Goal: Task Accomplishment & Management: Manage account settings

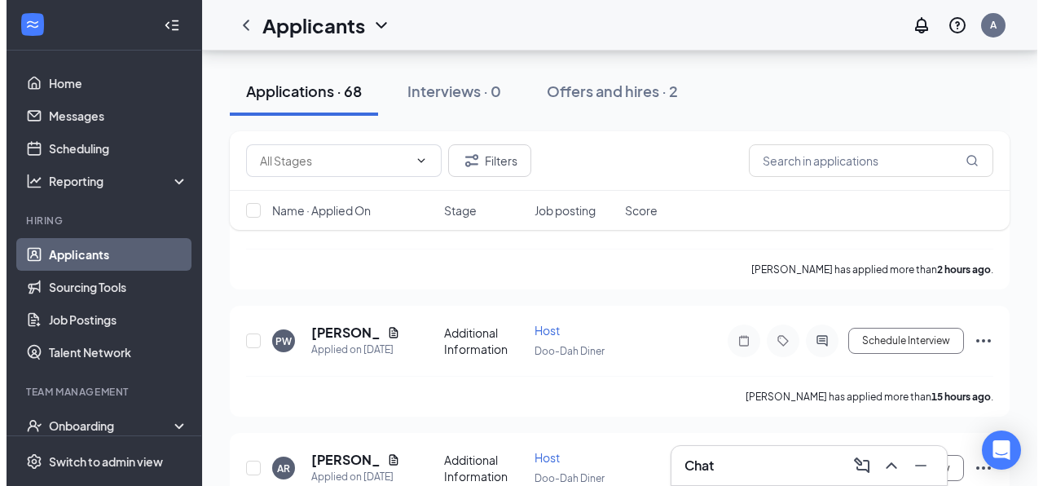
scroll to position [293, 0]
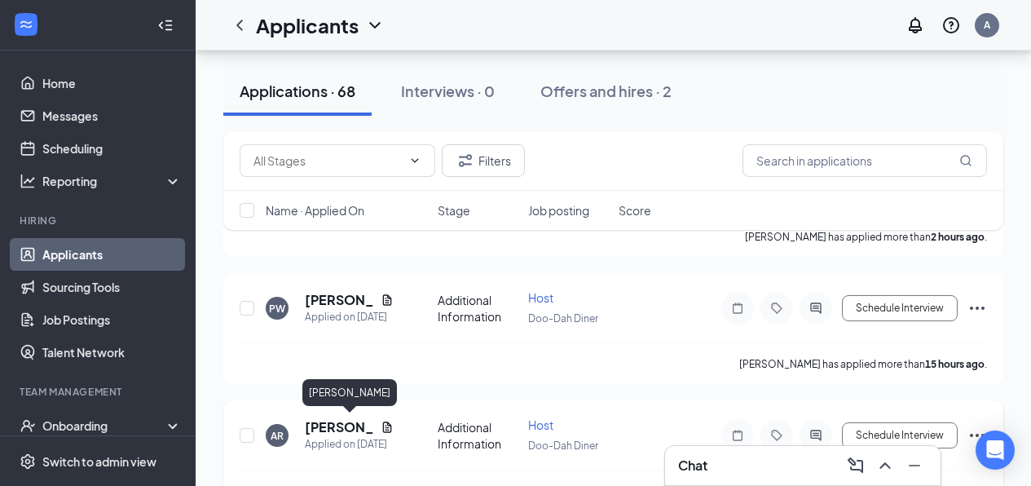
click at [327, 421] on h5 "[PERSON_NAME]" at bounding box center [339, 427] width 69 height 18
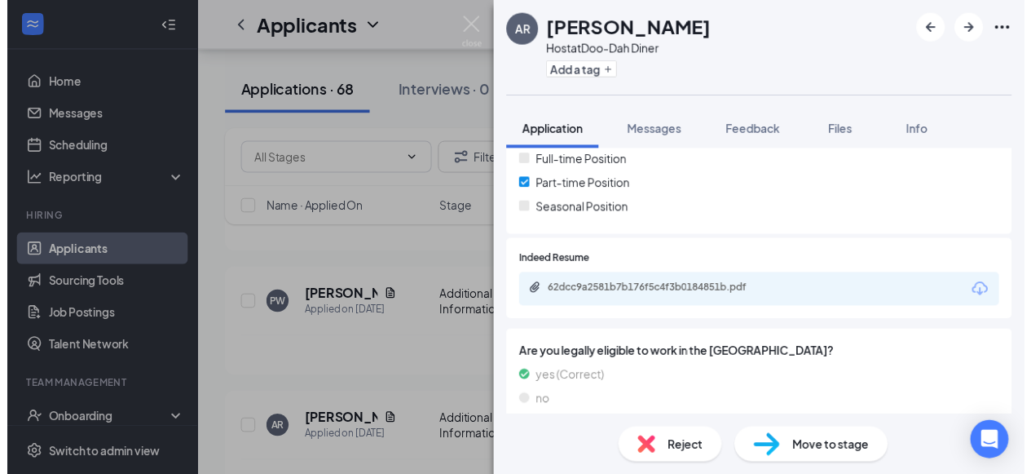
scroll to position [419, 0]
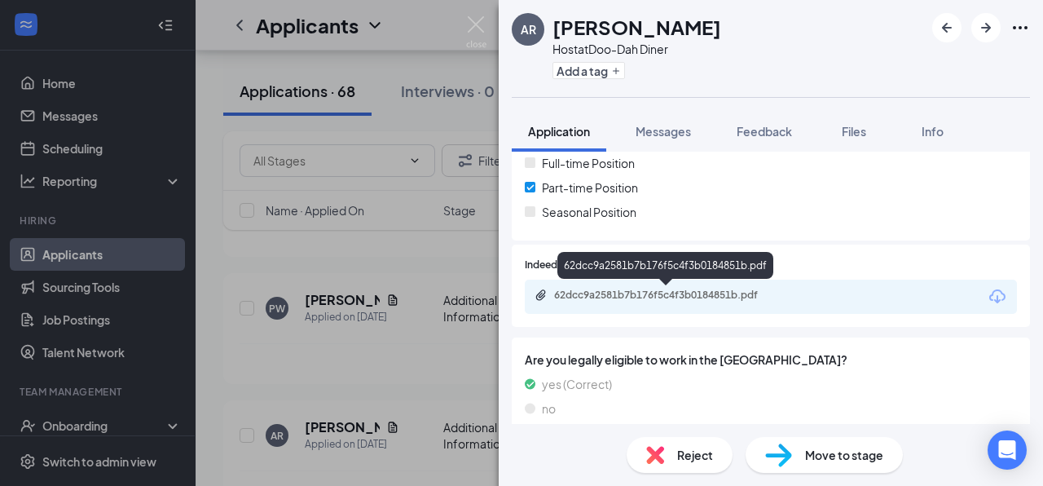
click at [646, 295] on div "62dcc9a2581b7b176f5c4f3b0184851b.pdf" at bounding box center [668, 295] width 228 height 13
click at [475, 26] on img at bounding box center [476, 32] width 20 height 32
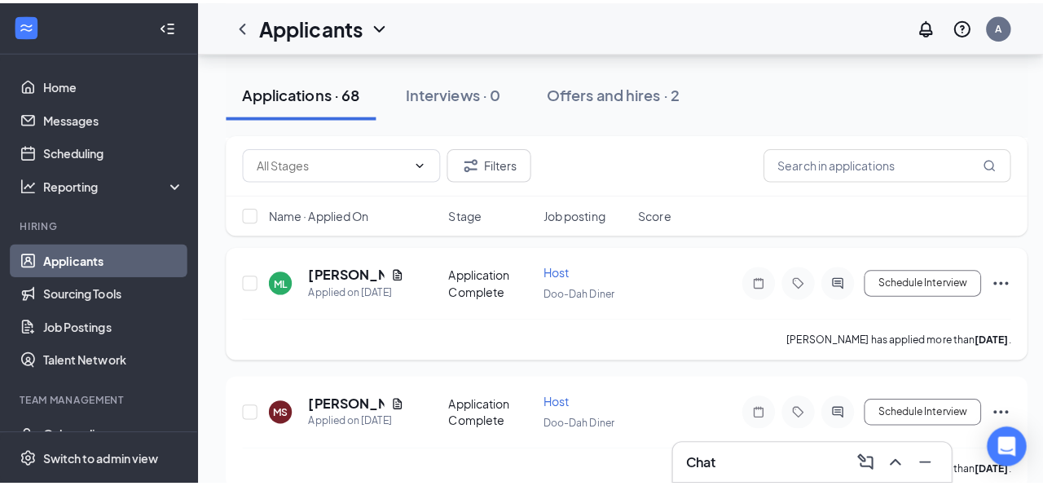
scroll to position [587, 0]
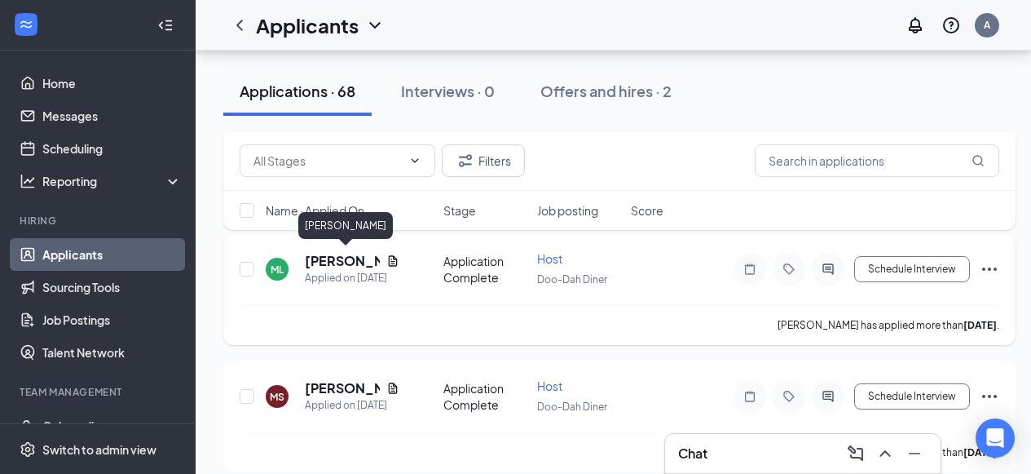
click at [342, 254] on h5 "[PERSON_NAME]" at bounding box center [342, 261] width 75 height 18
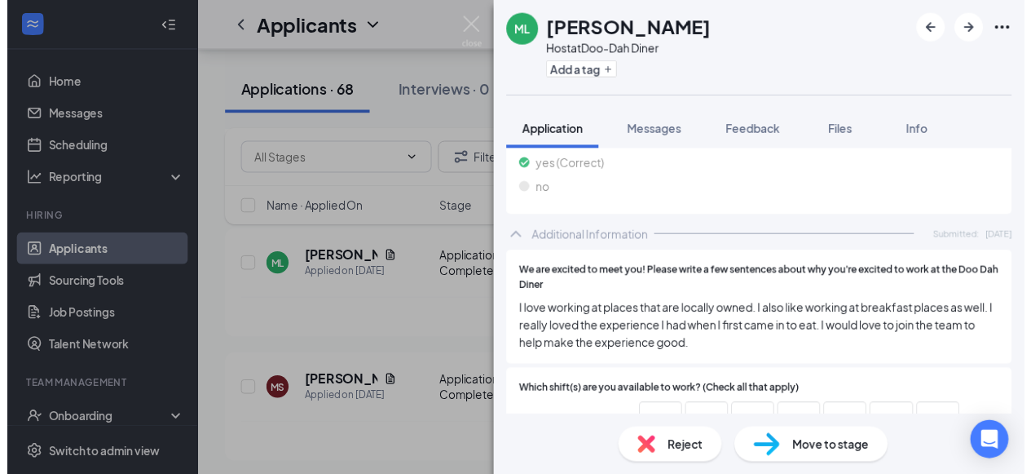
scroll to position [703, 0]
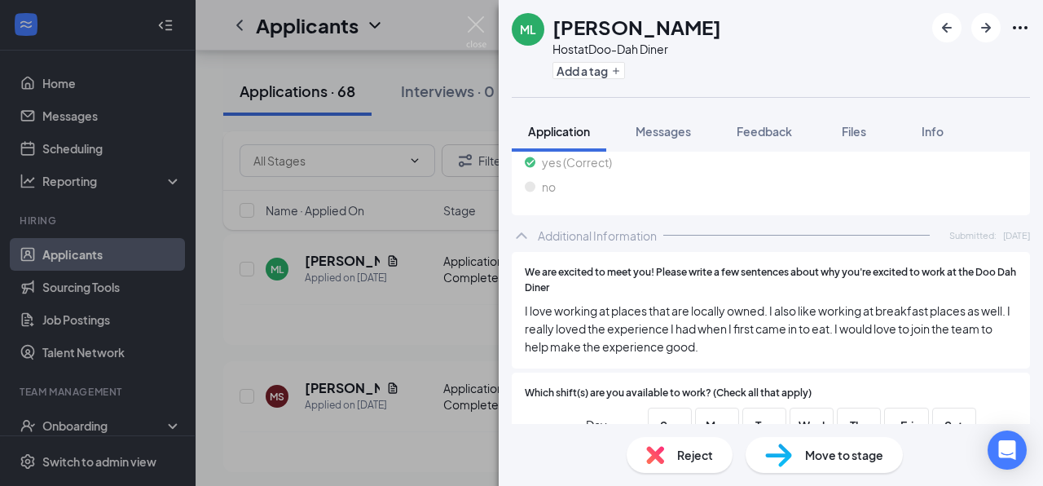
click at [486, 19] on img at bounding box center [476, 32] width 20 height 32
click at [479, 22] on div "Applicants A" at bounding box center [620, 25] width 848 height 51
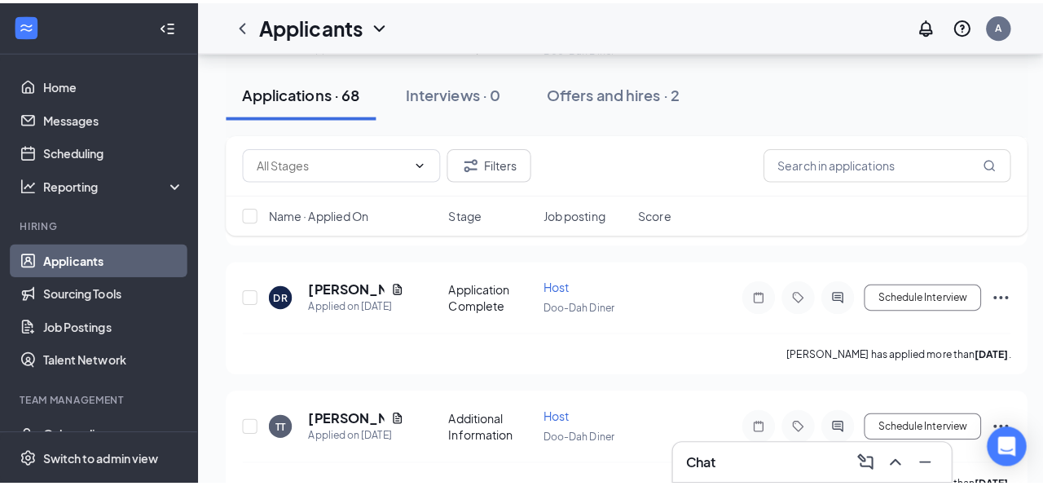
scroll to position [962, 0]
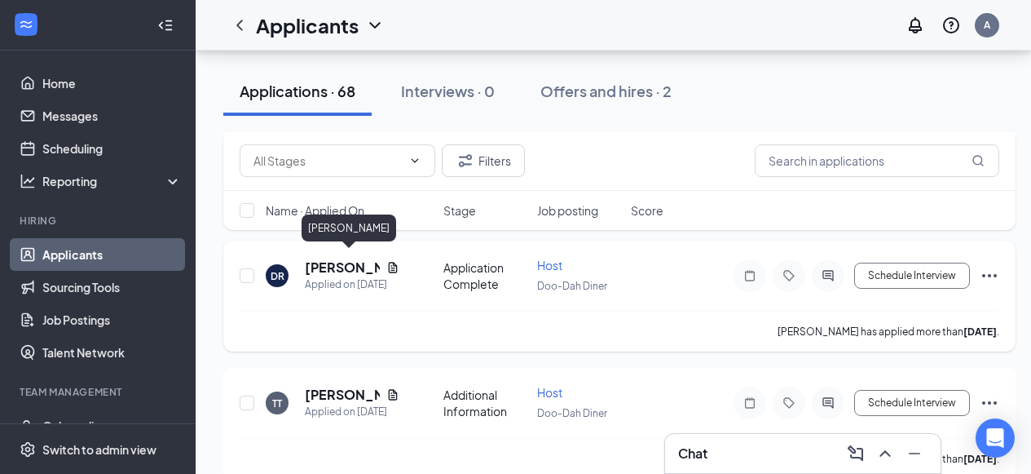
click at [337, 262] on h5 "[PERSON_NAME]" at bounding box center [342, 267] width 75 height 18
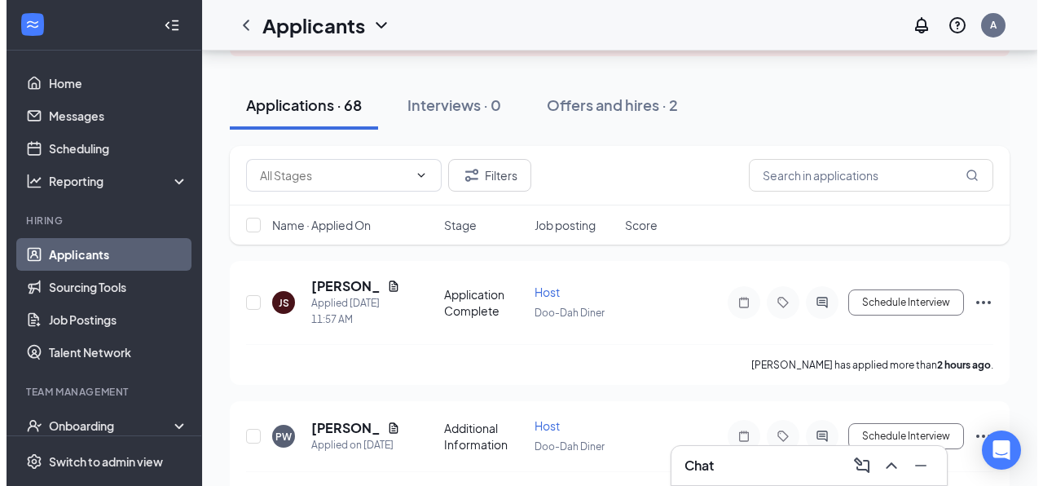
scroll to position [163, 0]
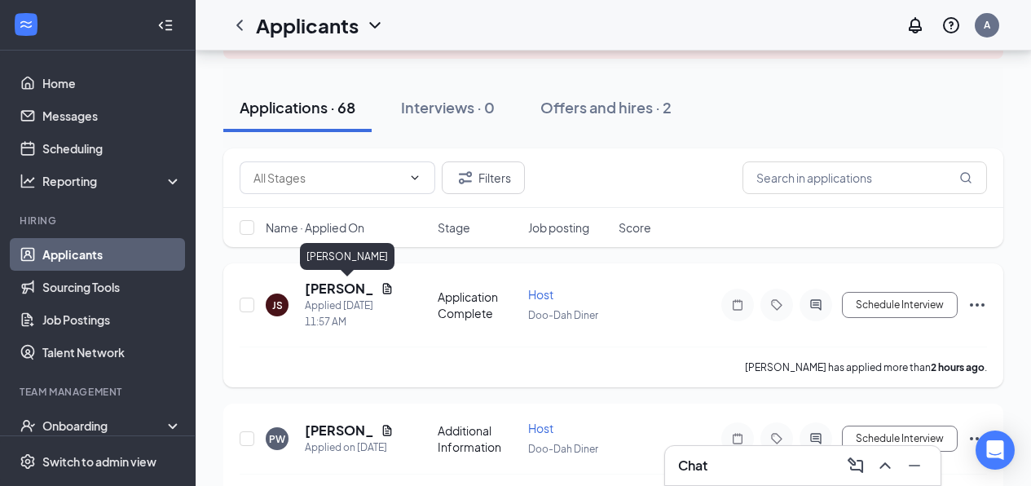
click at [326, 284] on h5 "[PERSON_NAME]" at bounding box center [339, 289] width 69 height 18
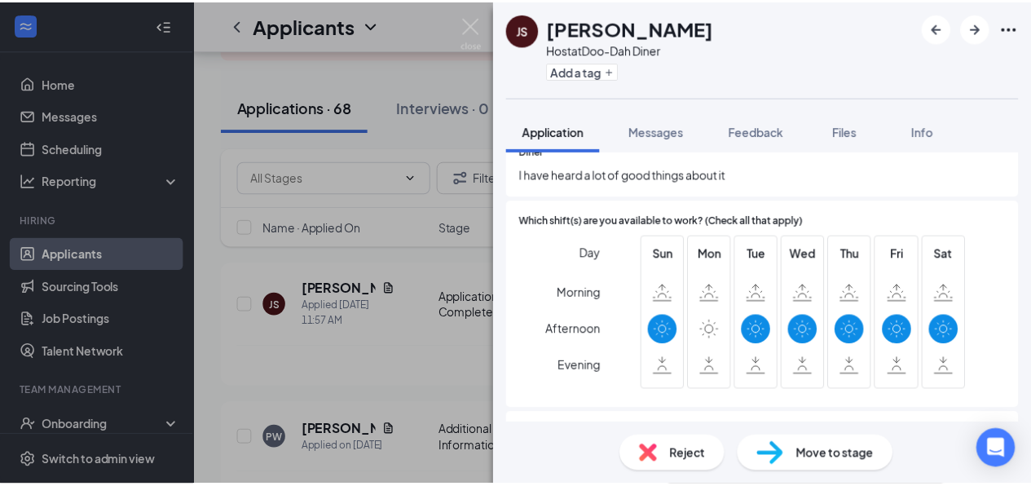
scroll to position [826, 0]
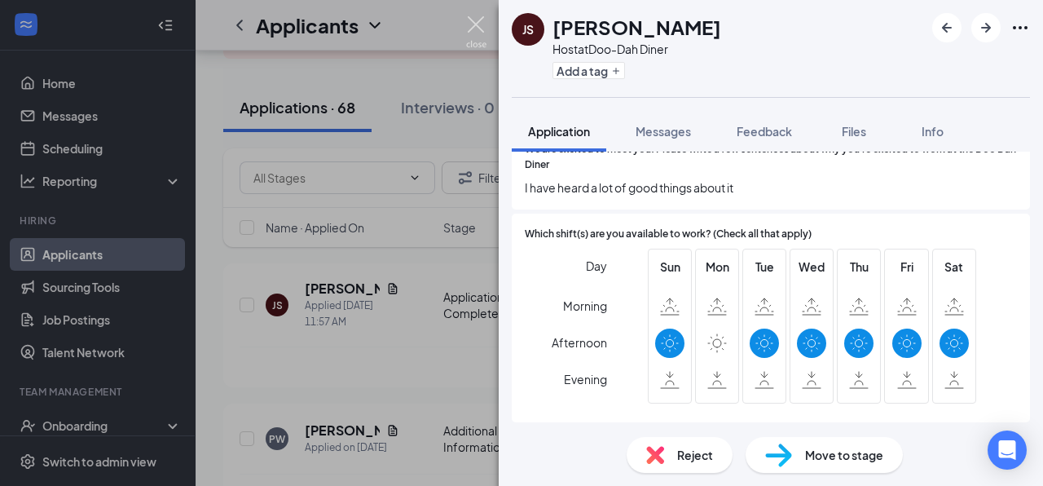
click at [472, 20] on img at bounding box center [476, 32] width 20 height 32
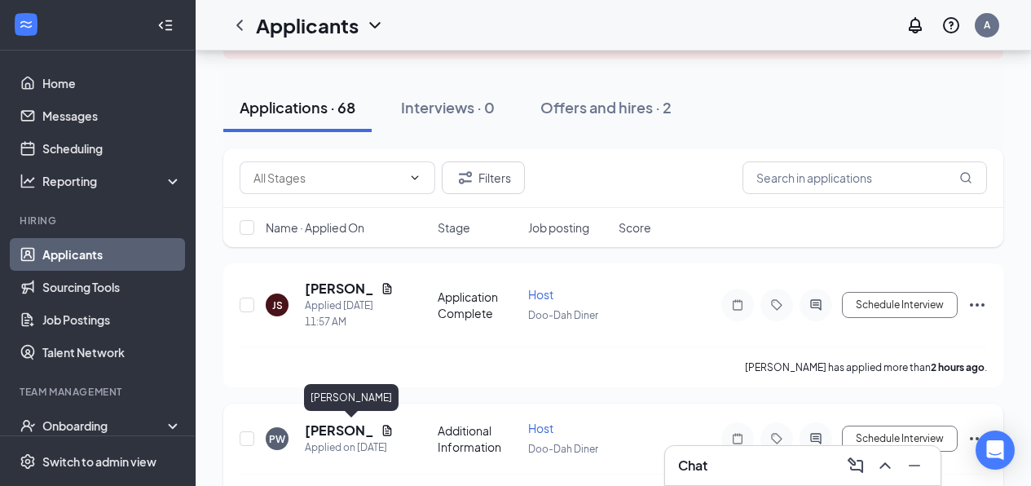
click at [348, 427] on h5 "[PERSON_NAME]" at bounding box center [339, 430] width 69 height 18
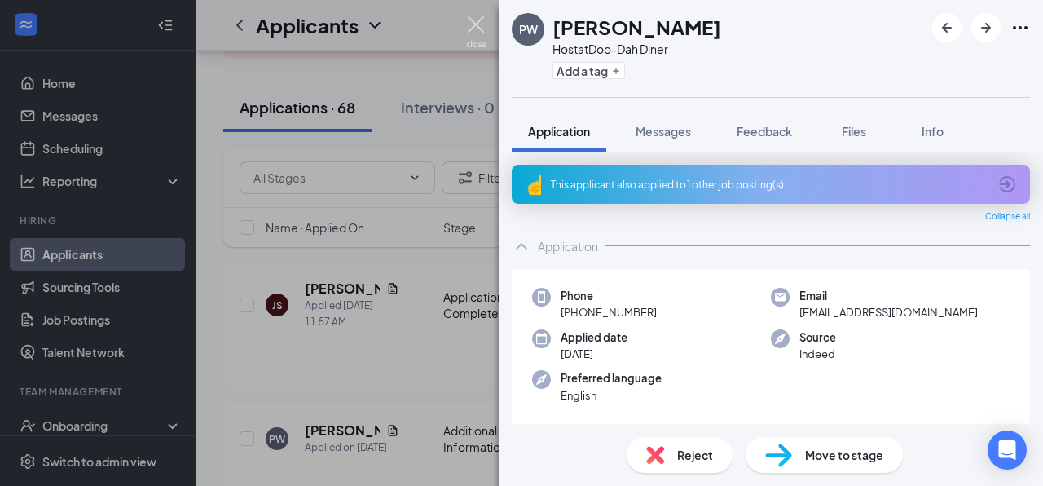
click at [476, 21] on img at bounding box center [476, 32] width 20 height 32
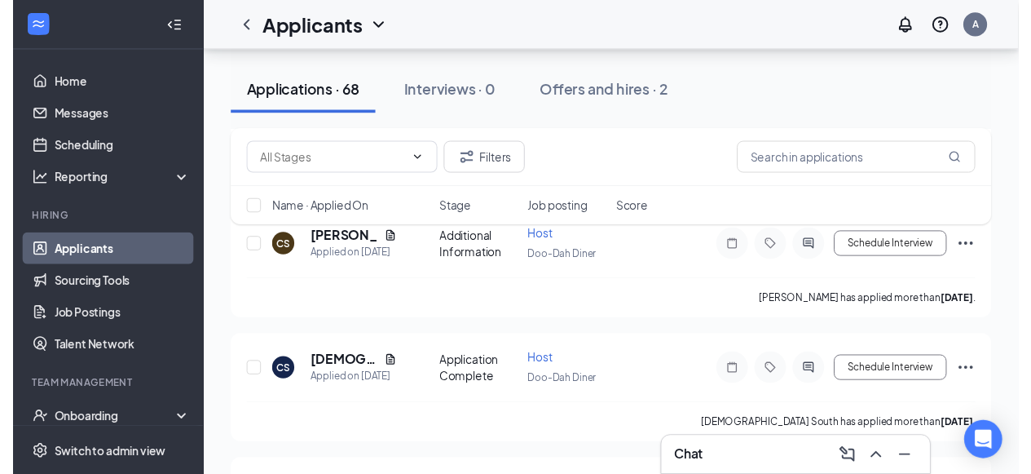
scroll to position [1337, 0]
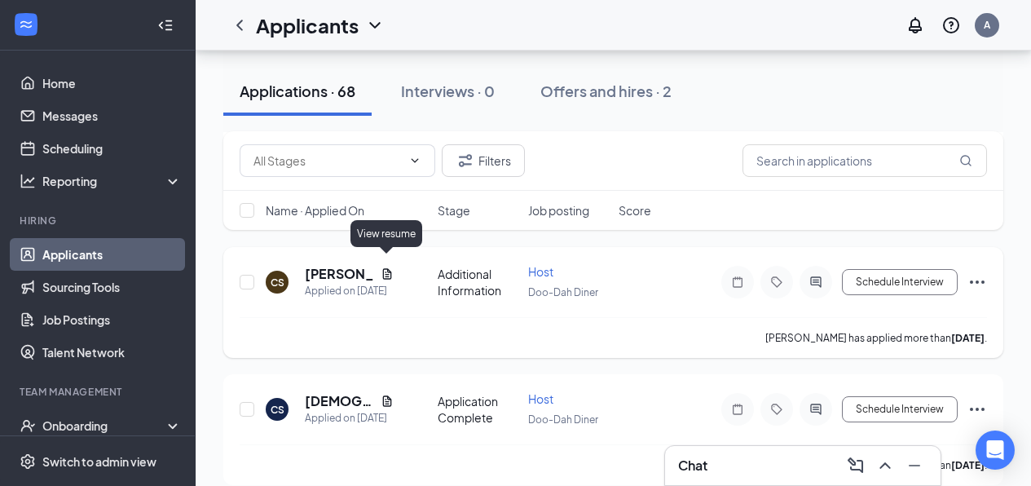
click at [382, 268] on icon "Document" at bounding box center [386, 273] width 9 height 11
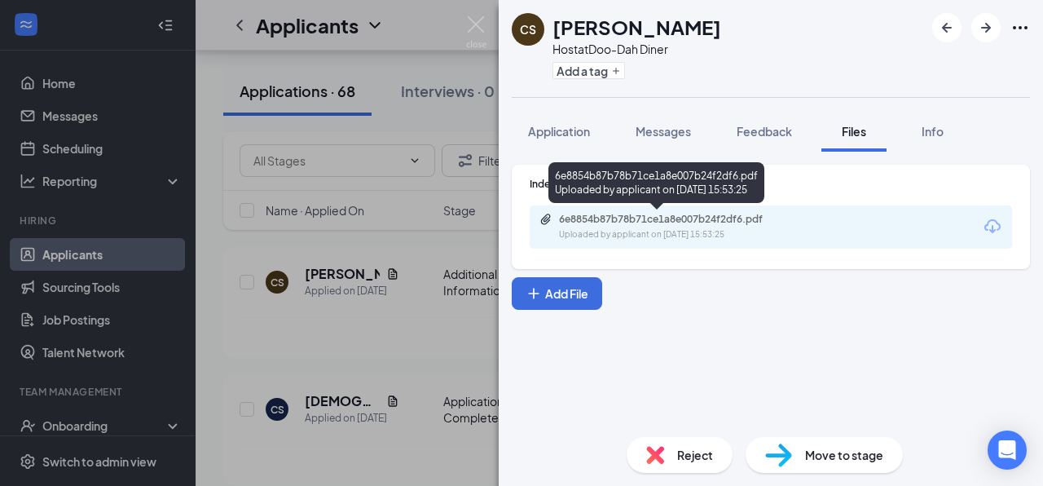
click at [677, 227] on div "6e8854b87b78b71ce1a8e007b24f2df6.pdf Uploaded by applicant on Aug 23, 2025 at 1…" at bounding box center [672, 227] width 264 height 29
click at [475, 25] on img at bounding box center [476, 32] width 20 height 32
click at [478, 22] on img at bounding box center [476, 32] width 20 height 32
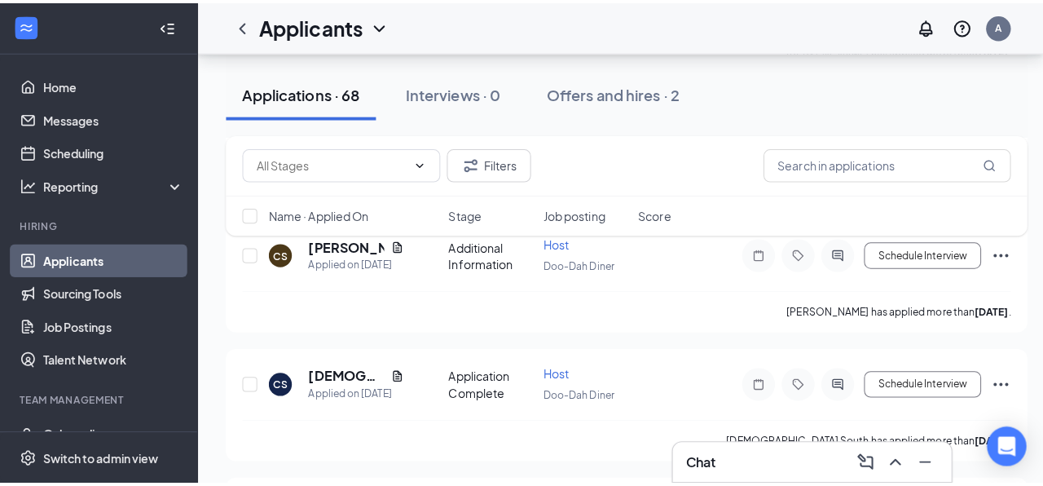
scroll to position [1402, 0]
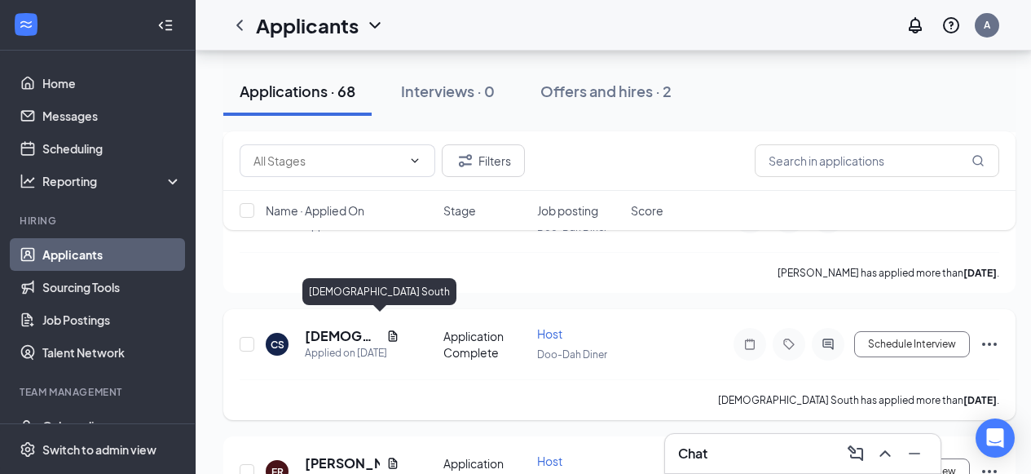
click at [329, 330] on h5 "[DEMOGRAPHIC_DATA] South" at bounding box center [342, 336] width 75 height 18
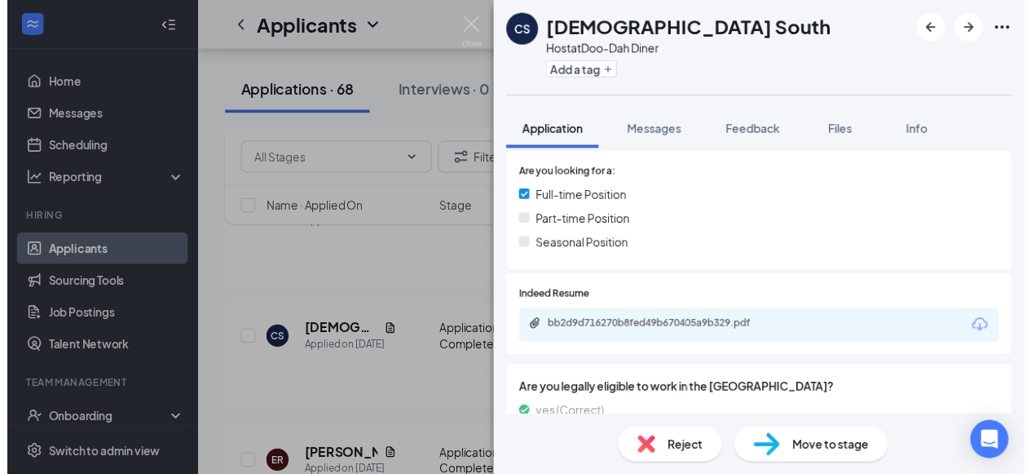
scroll to position [297, 0]
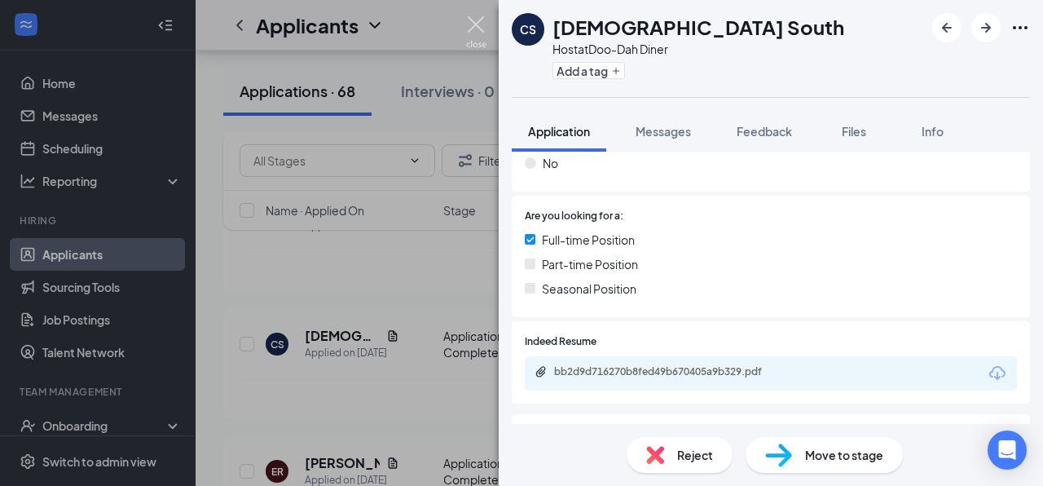
click at [477, 23] on img at bounding box center [476, 32] width 20 height 32
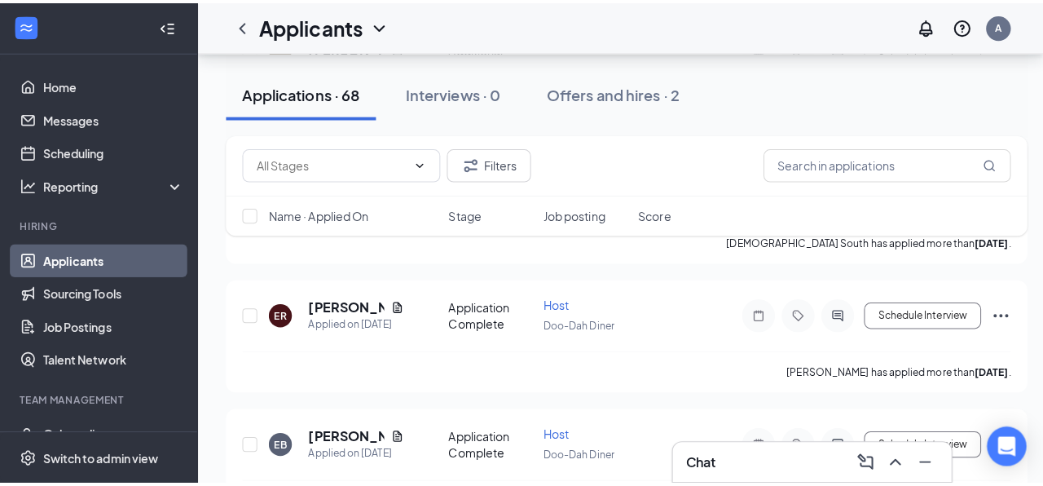
scroll to position [1565, 0]
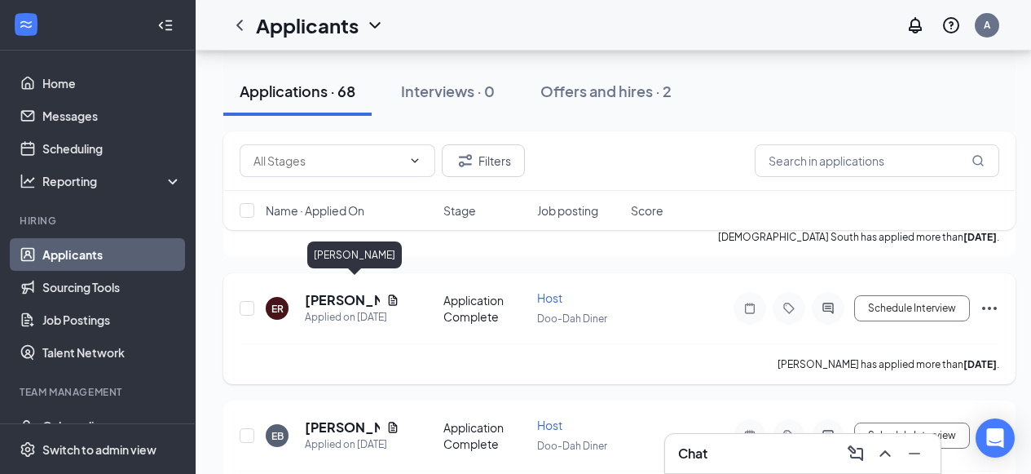
click at [320, 291] on h5 "[PERSON_NAME]" at bounding box center [342, 300] width 75 height 18
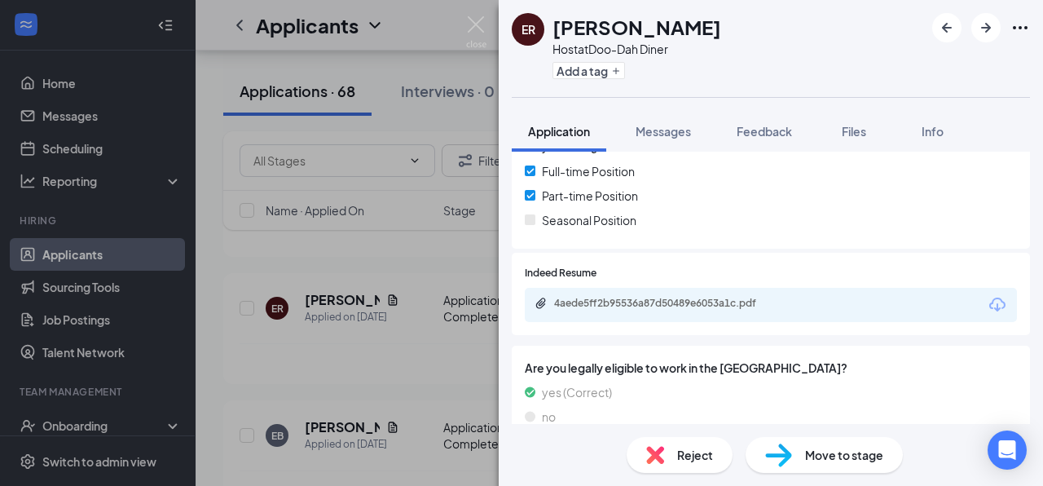
scroll to position [383, 0]
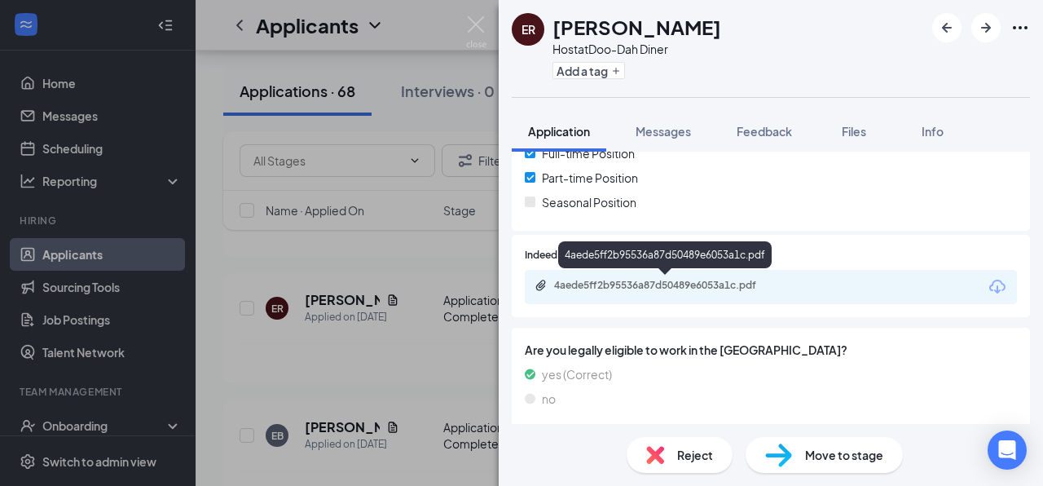
click at [668, 285] on div "4aede5ff2b95536a87d50489e6053a1c.pdf" at bounding box center [668, 285] width 228 height 13
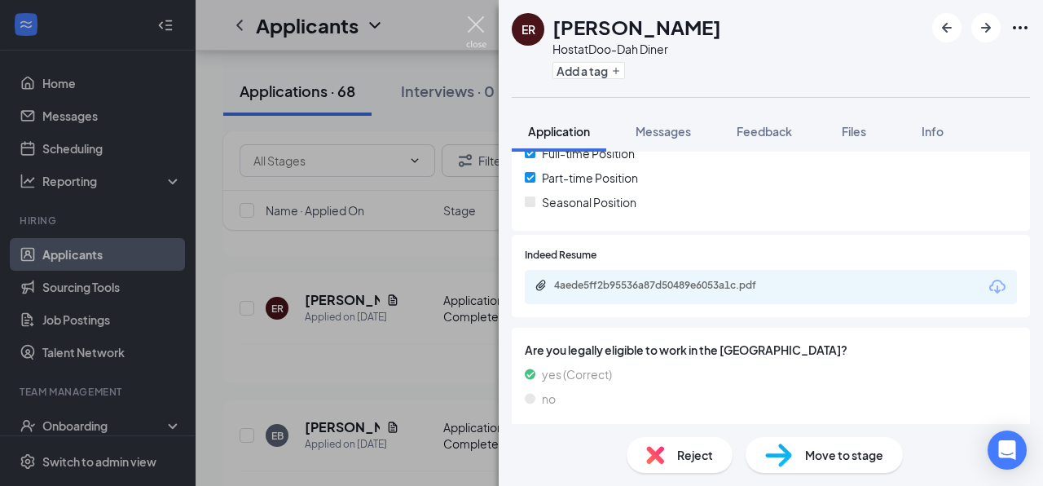
click at [483, 26] on img at bounding box center [476, 32] width 20 height 32
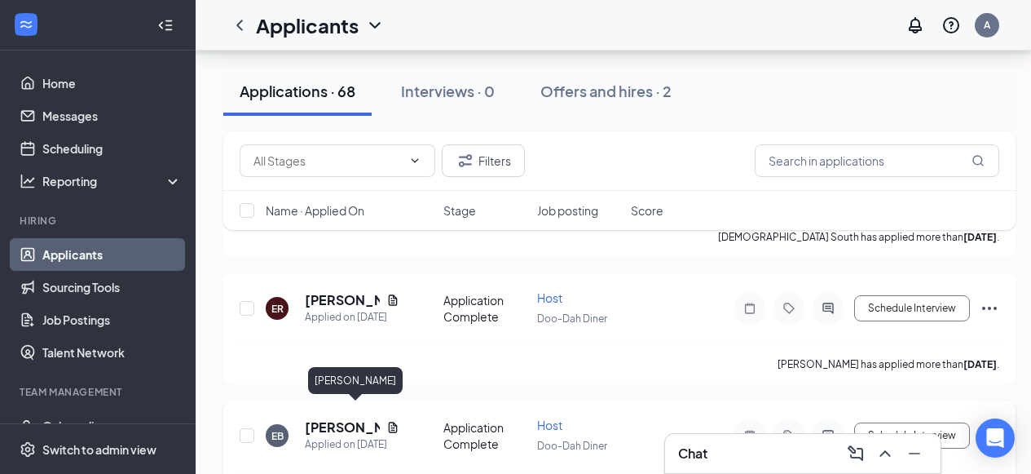
click at [332, 418] on h5 "[PERSON_NAME]" at bounding box center [342, 427] width 75 height 18
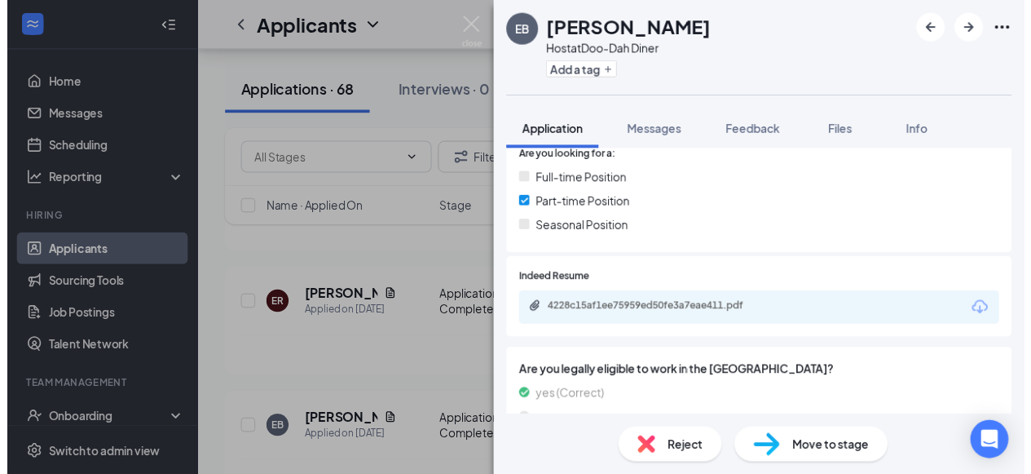
scroll to position [391, 0]
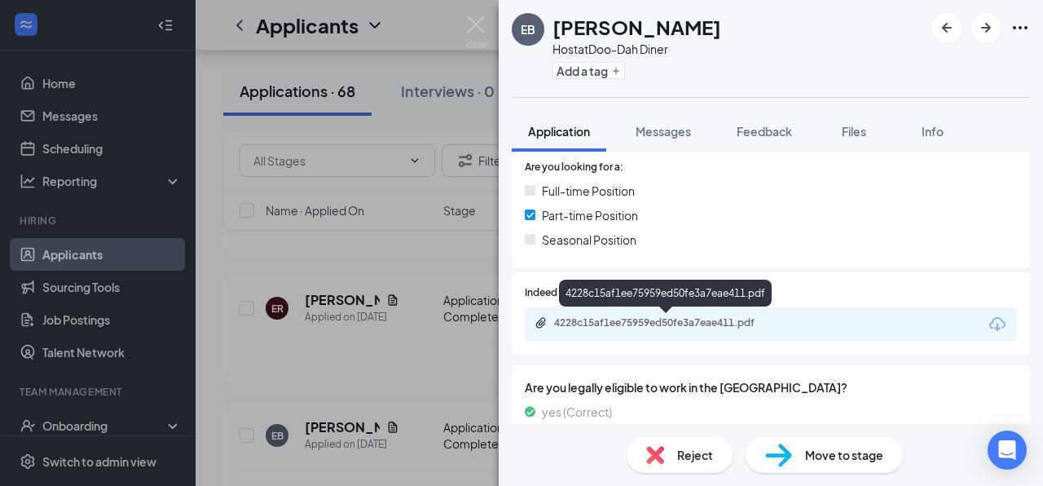
click at [660, 324] on div "4228c15af1ee75959ed50fe3a7eae411.pdf" at bounding box center [668, 322] width 228 height 13
click at [474, 19] on img at bounding box center [476, 32] width 20 height 32
click at [476, 24] on div "Applicants A" at bounding box center [620, 25] width 848 height 51
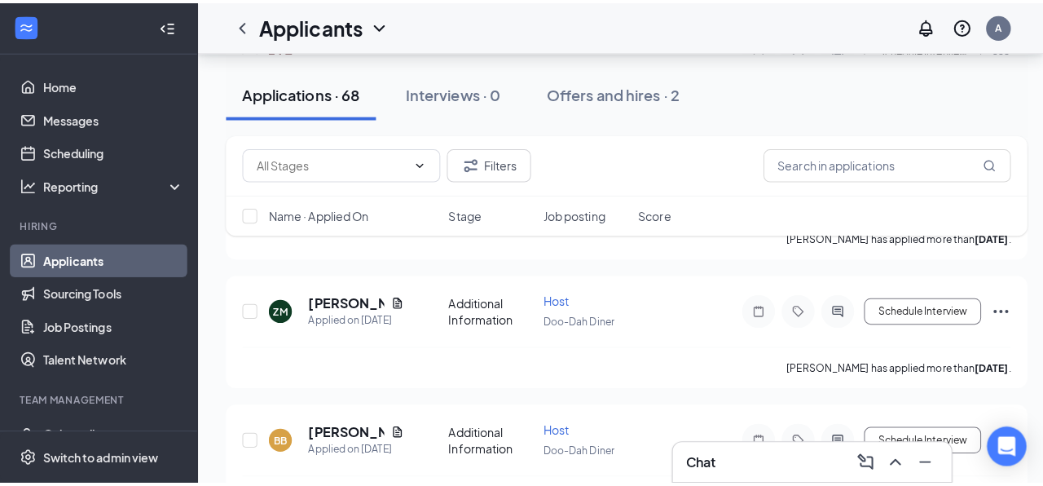
scroll to position [1826, 0]
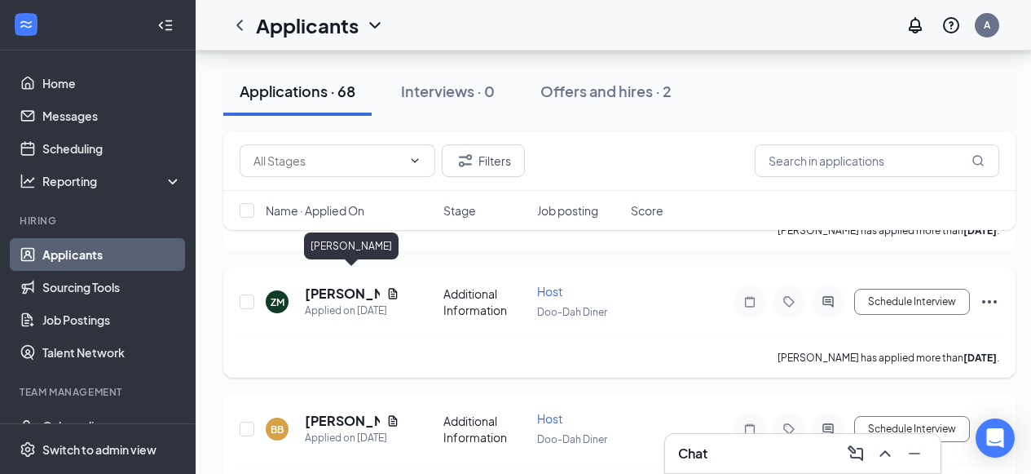
click at [312, 284] on h5 "[PERSON_NAME]" at bounding box center [342, 293] width 75 height 18
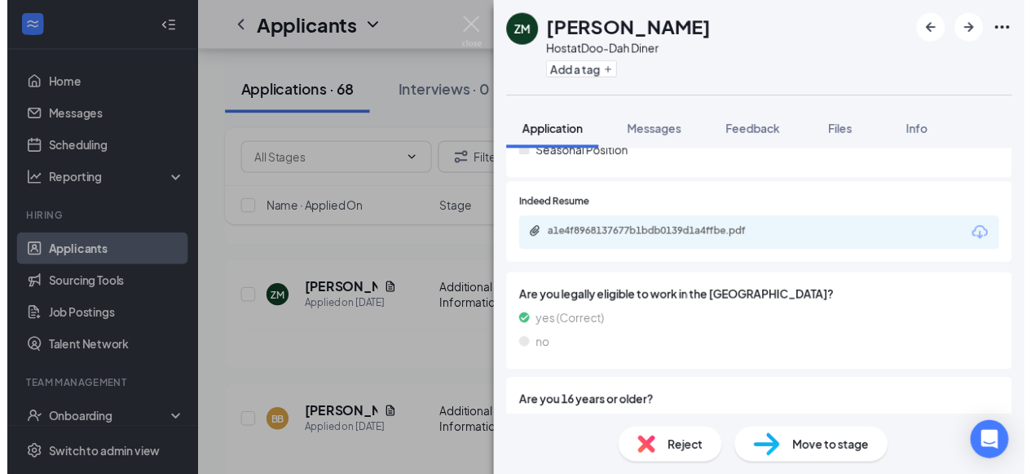
scroll to position [430, 0]
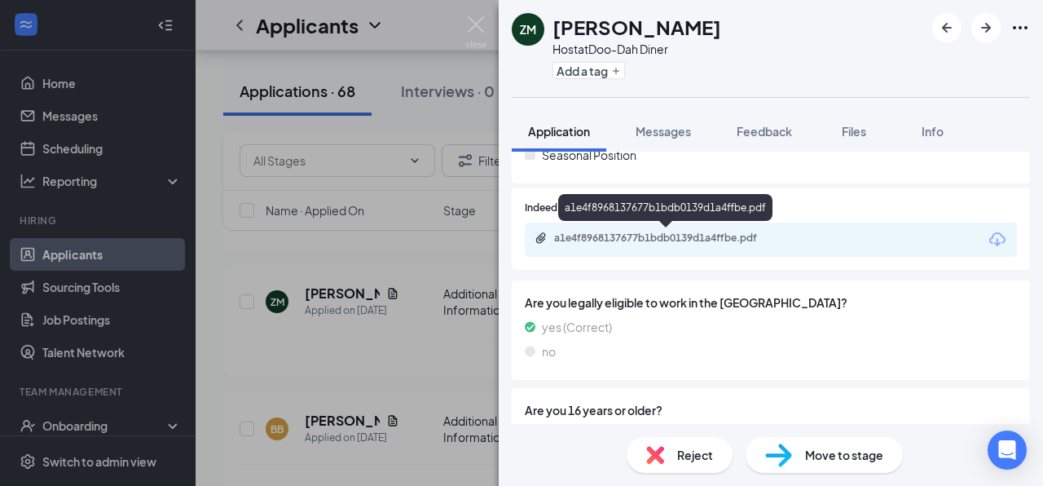
click at [668, 239] on div "a1e4f8968137677b1bdb0139d1a4ffbe.pdf" at bounding box center [668, 238] width 228 height 13
click at [478, 24] on img at bounding box center [476, 32] width 20 height 32
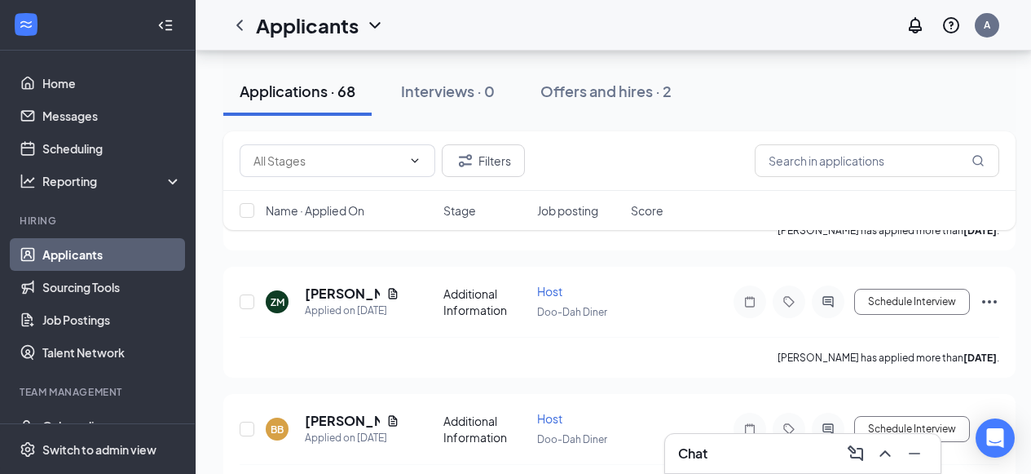
click at [211, 309] on div "Host 206 E Kellogg St, Wichita, KS 67202, USA Add Applicant Applicants can't sc…" at bounding box center [620, 328] width 848 height 4207
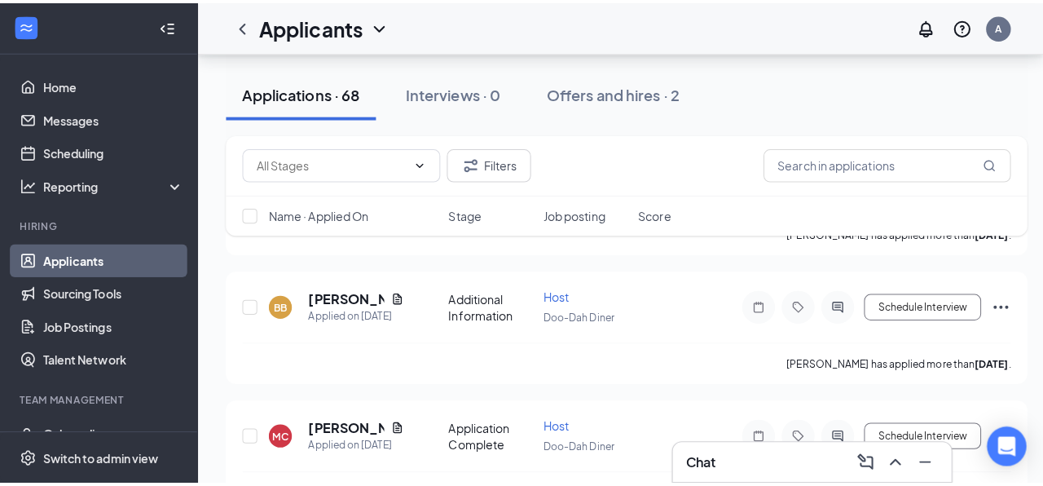
scroll to position [1956, 0]
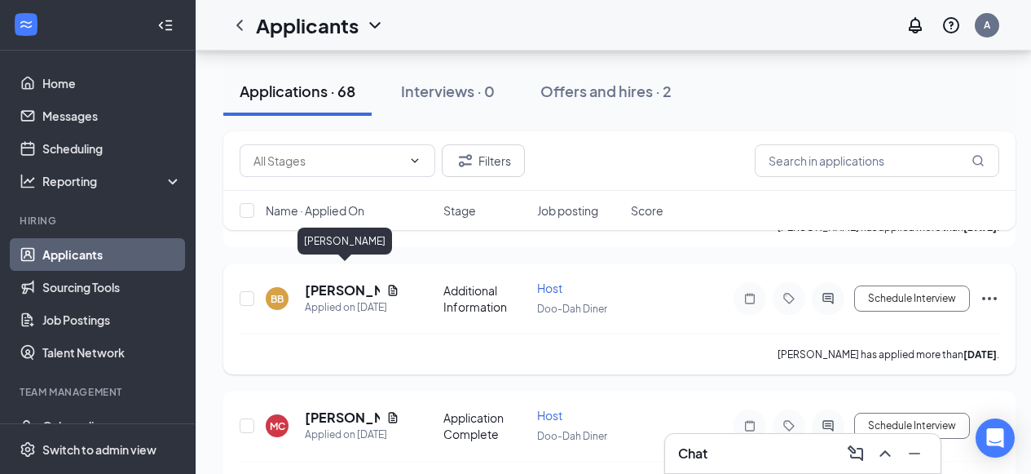
click at [328, 281] on h5 "[PERSON_NAME]" at bounding box center [342, 290] width 75 height 18
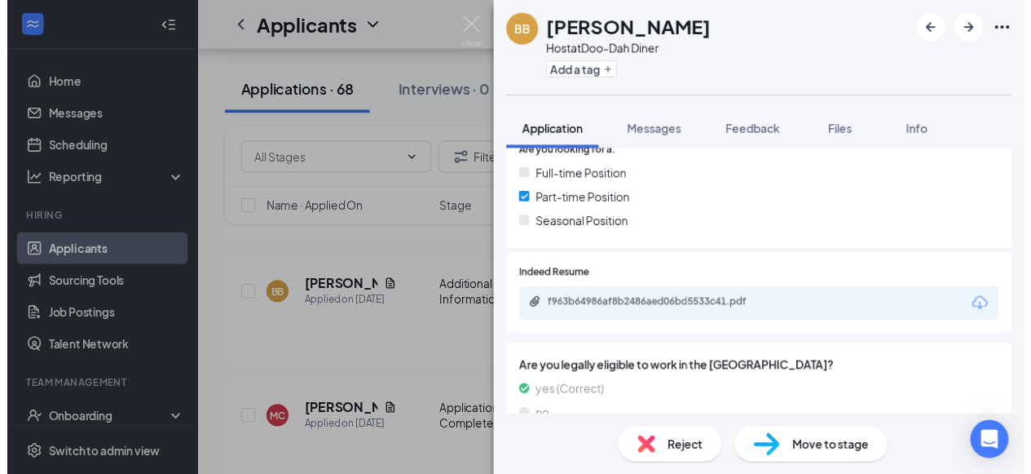
scroll to position [349, 0]
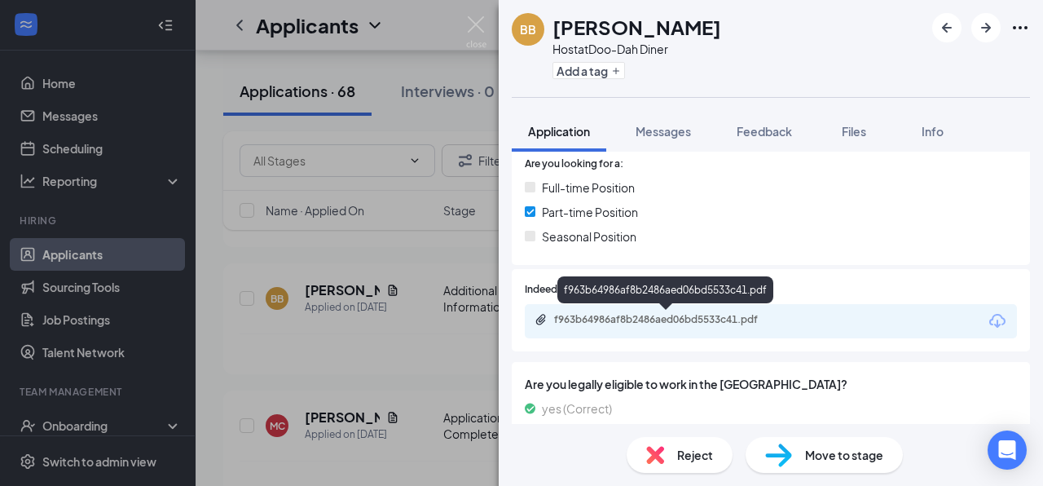
click at [611, 324] on div "f963b64986af8b2486aed06bd5533c41.pdf" at bounding box center [668, 319] width 228 height 13
click at [471, 24] on img at bounding box center [476, 32] width 20 height 32
click at [474, 24] on div "Applicants A" at bounding box center [620, 25] width 848 height 51
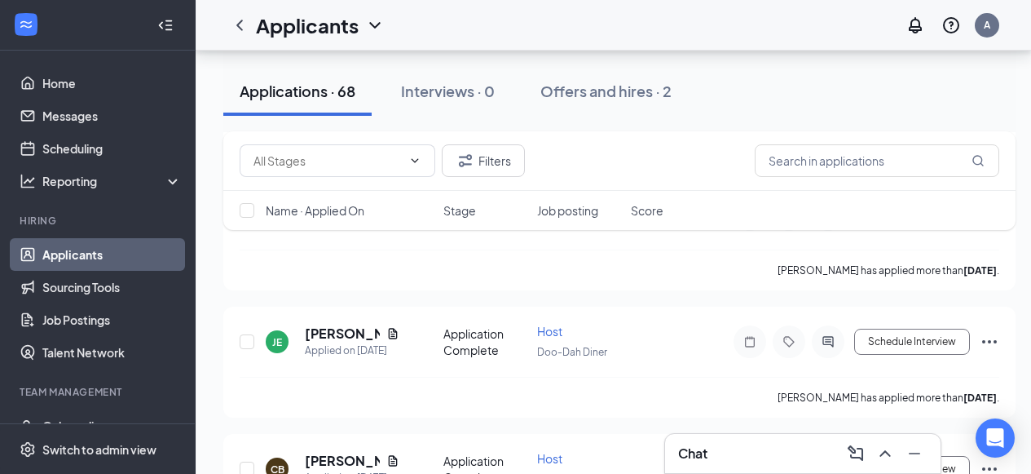
scroll to position [8534, 0]
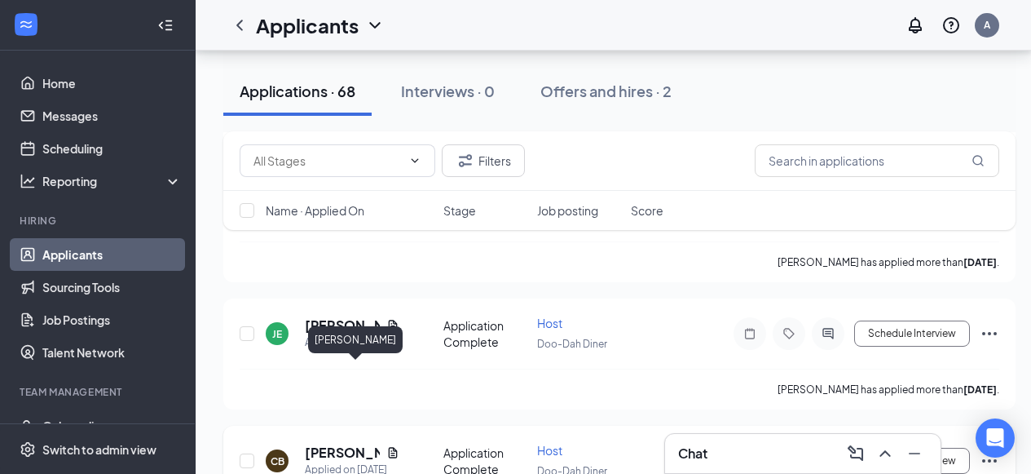
click at [319, 443] on h5 "[PERSON_NAME]" at bounding box center [342, 452] width 75 height 18
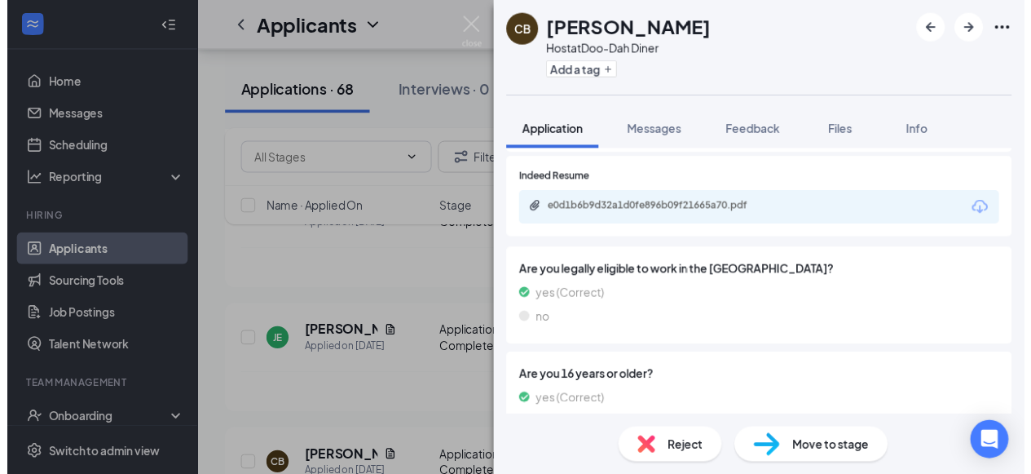
scroll to position [455, 0]
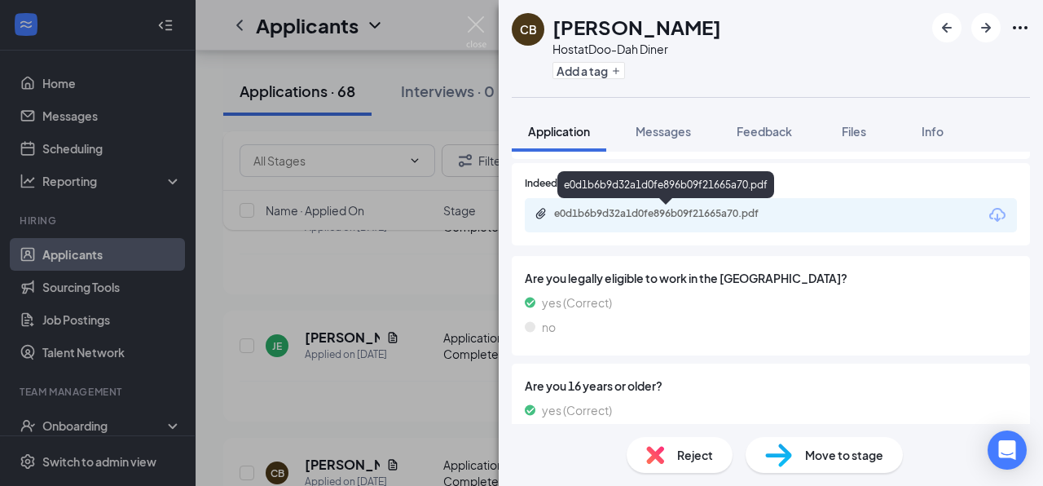
click at [644, 214] on div "e0d1b6b9d32a1d0fe896b09f21665a70.pdf" at bounding box center [668, 213] width 228 height 13
click at [470, 24] on img at bounding box center [476, 32] width 20 height 32
click at [476, 28] on img at bounding box center [476, 32] width 20 height 32
click at [476, 23] on img at bounding box center [476, 32] width 20 height 32
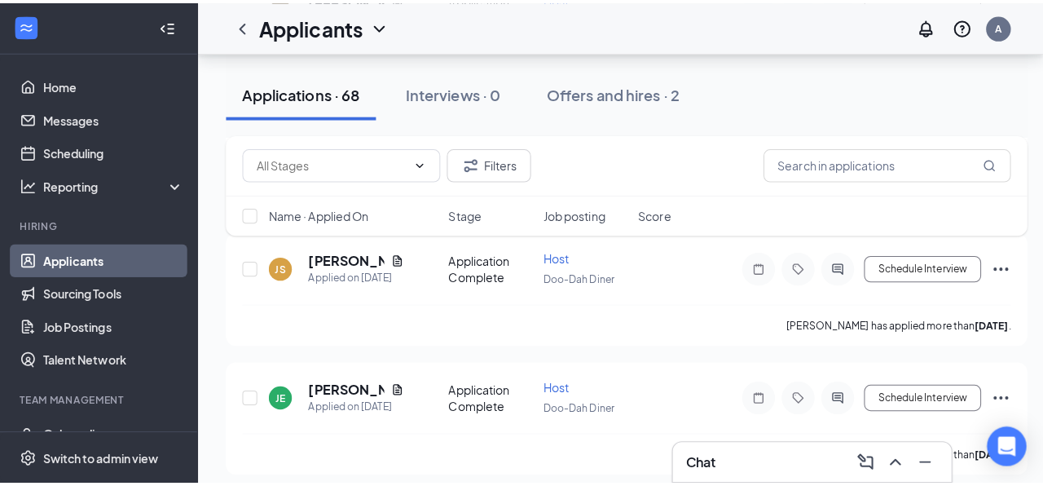
scroll to position [8469, 0]
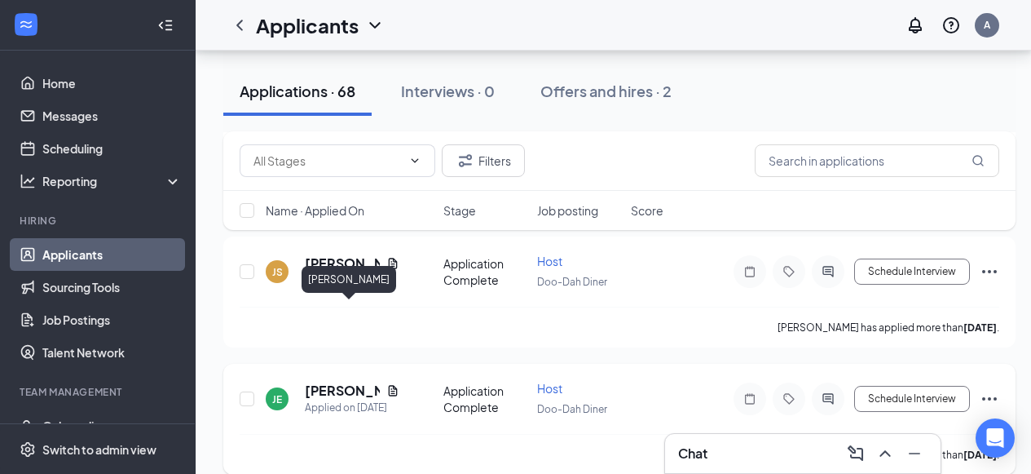
click at [330, 381] on h5 "[PERSON_NAME]" at bounding box center [342, 390] width 75 height 18
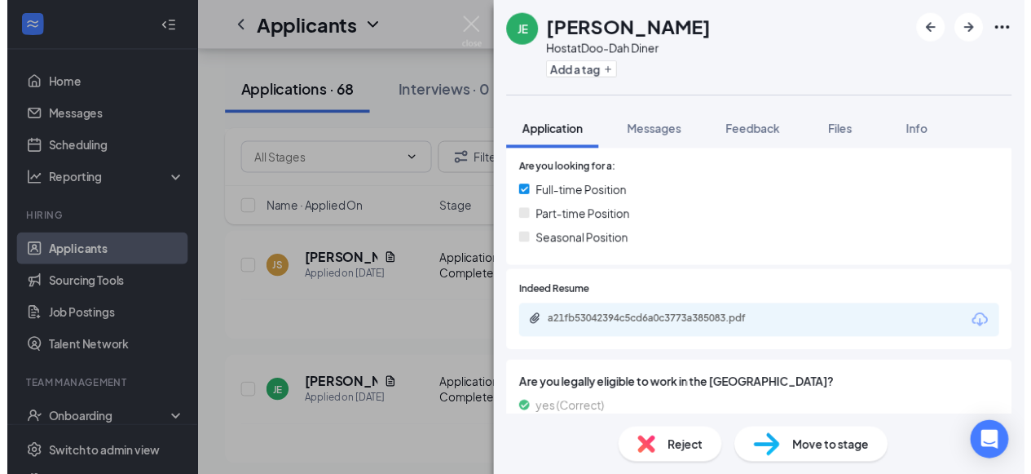
scroll to position [385, 0]
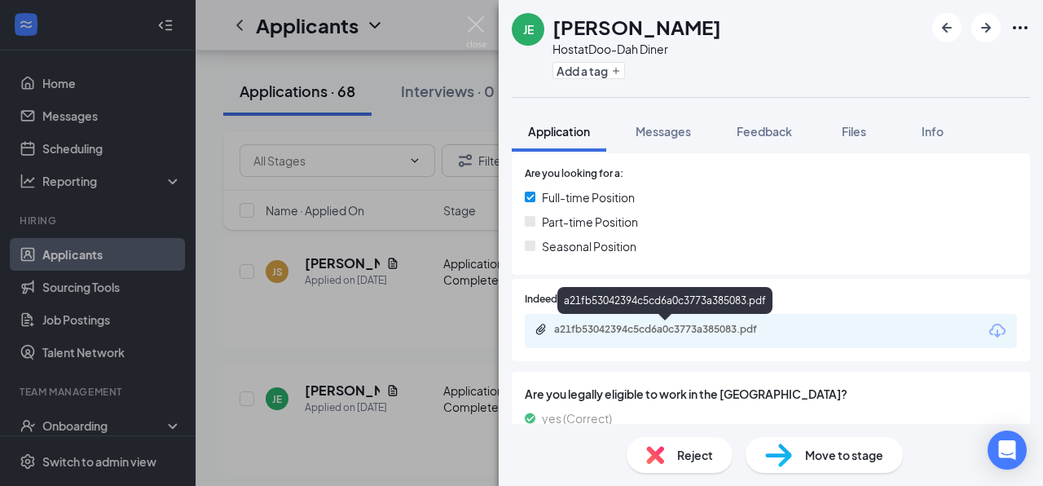
click at [693, 331] on div "a21fb53042394c5cd6a0c3773a385083.pdf" at bounding box center [668, 329] width 228 height 13
click at [473, 23] on img at bounding box center [476, 32] width 20 height 32
click at [476, 23] on img at bounding box center [476, 32] width 20 height 32
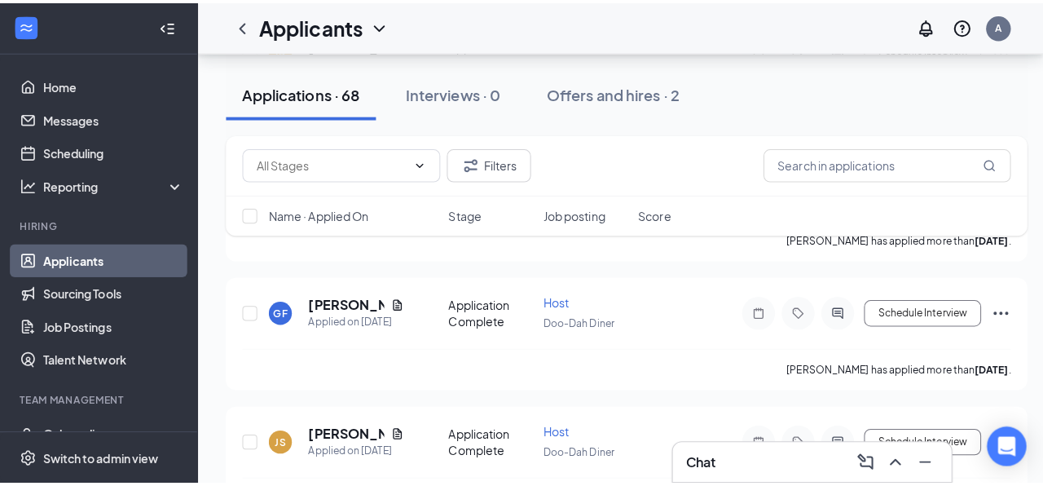
scroll to position [8298, 0]
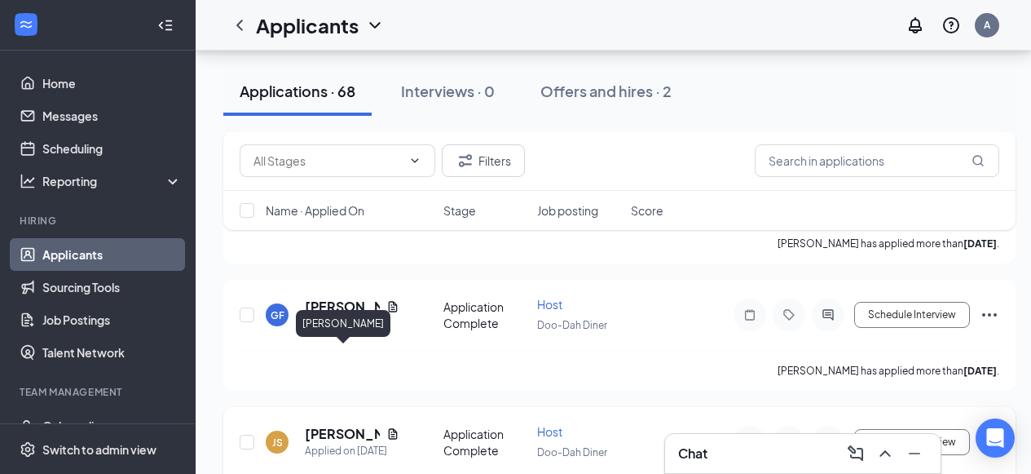
click at [338, 425] on h5 "[PERSON_NAME]" at bounding box center [342, 434] width 75 height 18
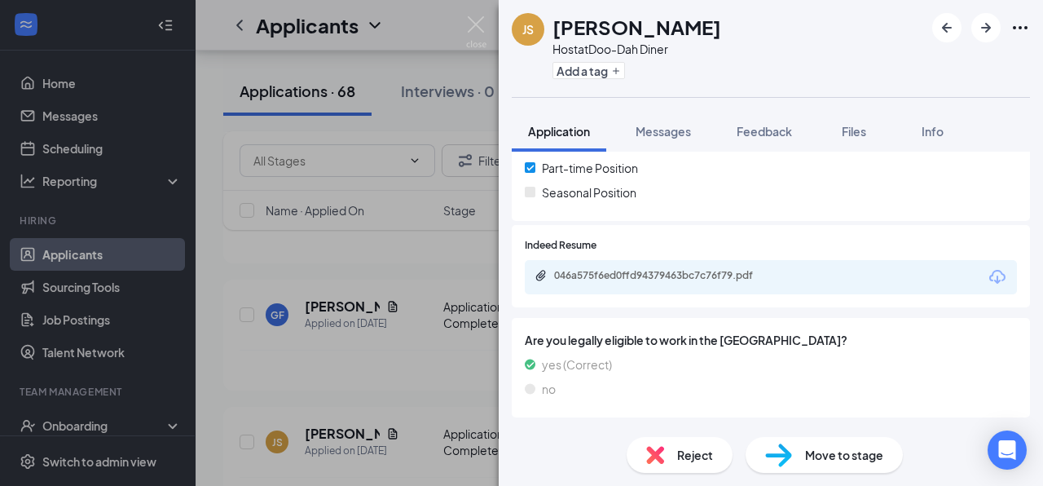
scroll to position [390, 0]
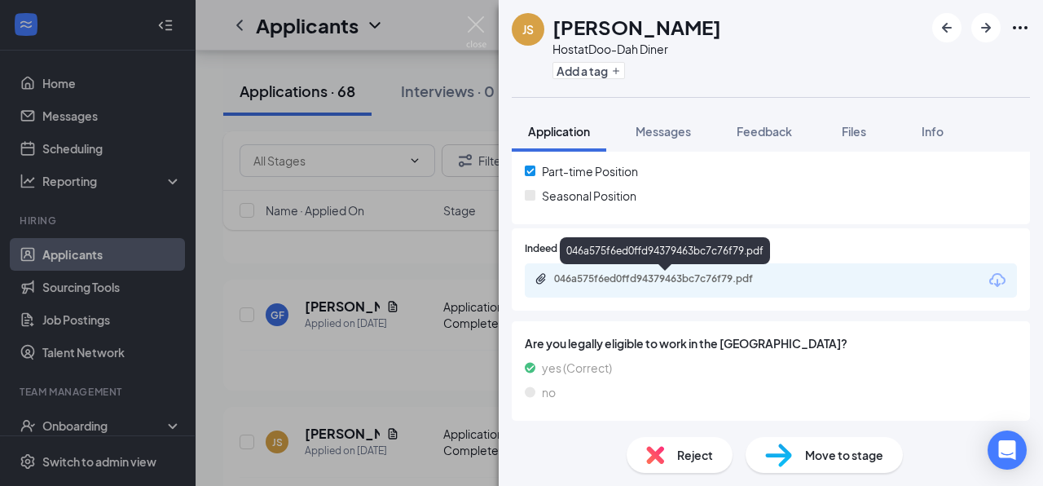
click at [686, 278] on div "046a575f6ed0ffd94379463bc7c76f79.pdf" at bounding box center [668, 278] width 228 height 13
click at [473, 21] on img at bounding box center [476, 32] width 20 height 32
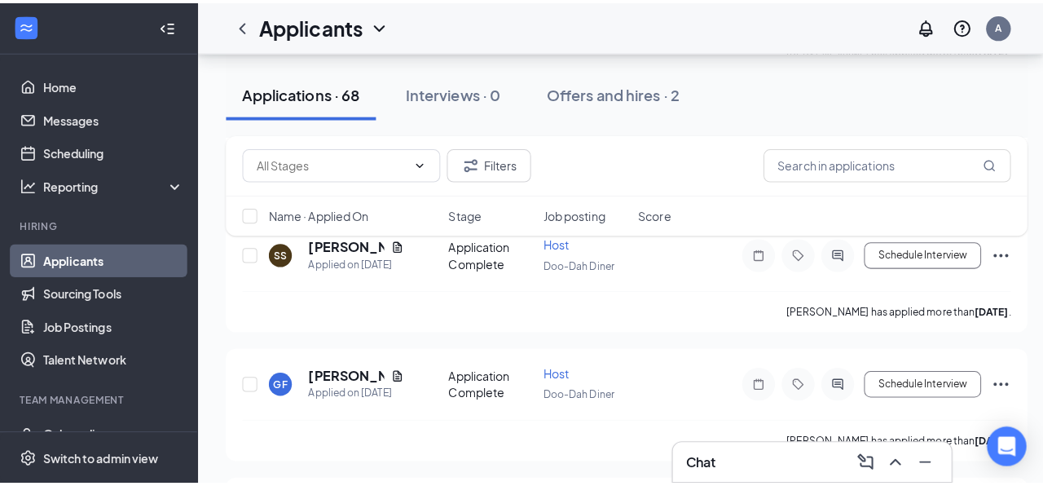
scroll to position [8182, 0]
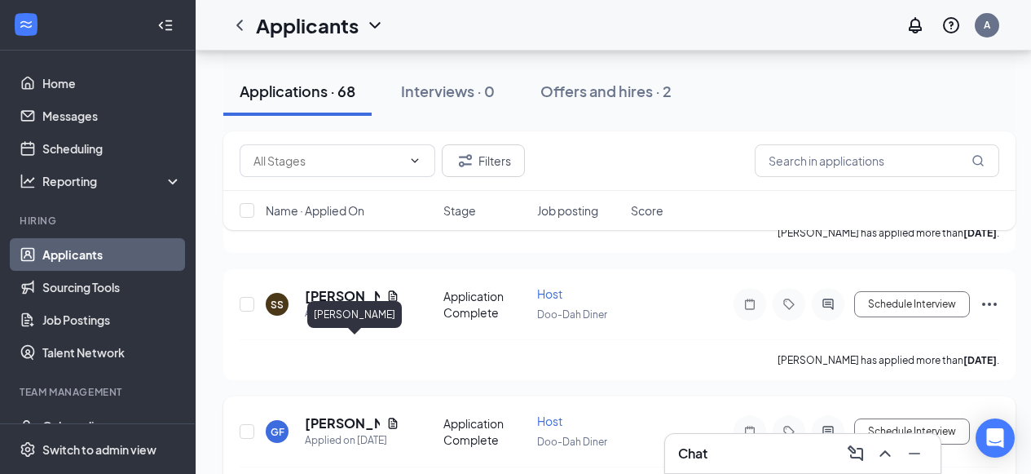
click at [342, 414] on h5 "[PERSON_NAME]" at bounding box center [342, 423] width 75 height 18
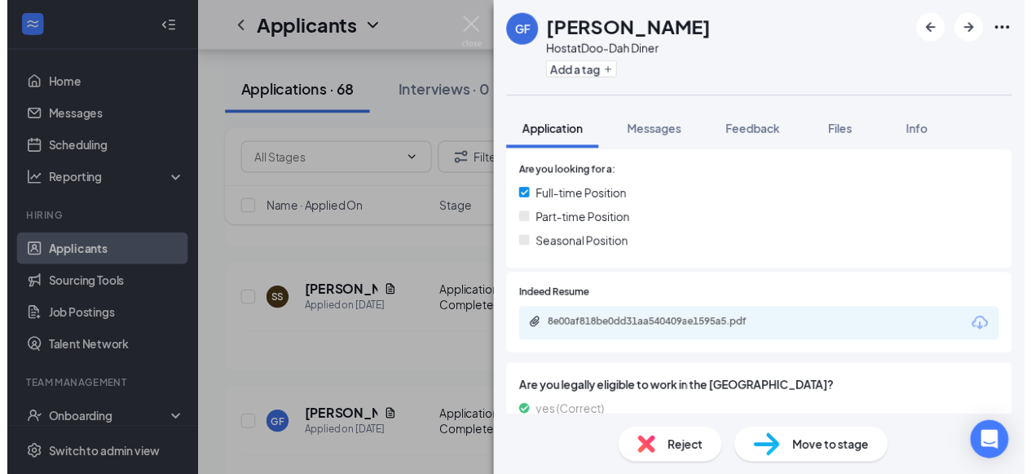
scroll to position [377, 0]
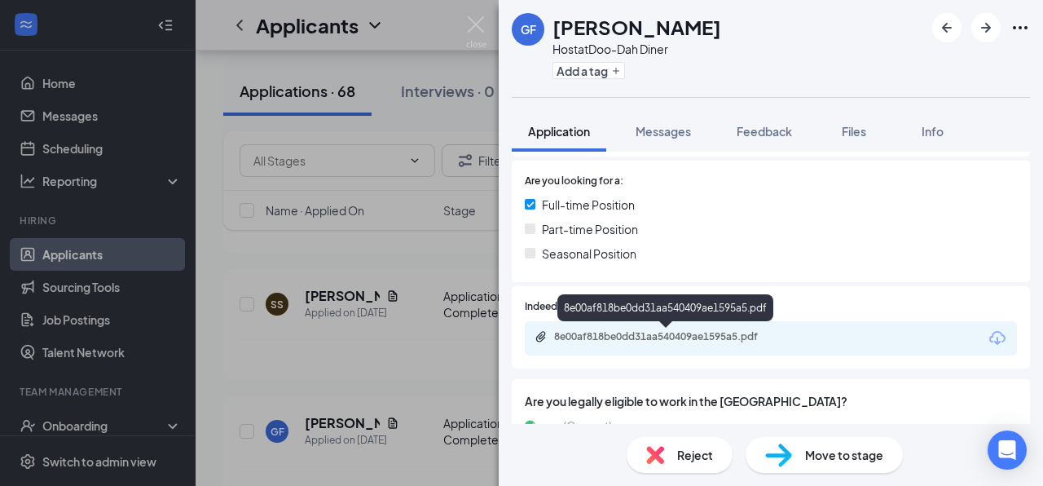
click at [651, 331] on div "8e00af818be0dd31aa540409ae1595a5.pdf" at bounding box center [668, 336] width 228 height 13
click at [478, 28] on img at bounding box center [476, 32] width 20 height 32
click at [477, 21] on img at bounding box center [476, 32] width 20 height 32
click at [474, 22] on div "Applicants A" at bounding box center [620, 25] width 848 height 51
click at [474, 20] on div "Applicants A" at bounding box center [620, 25] width 848 height 51
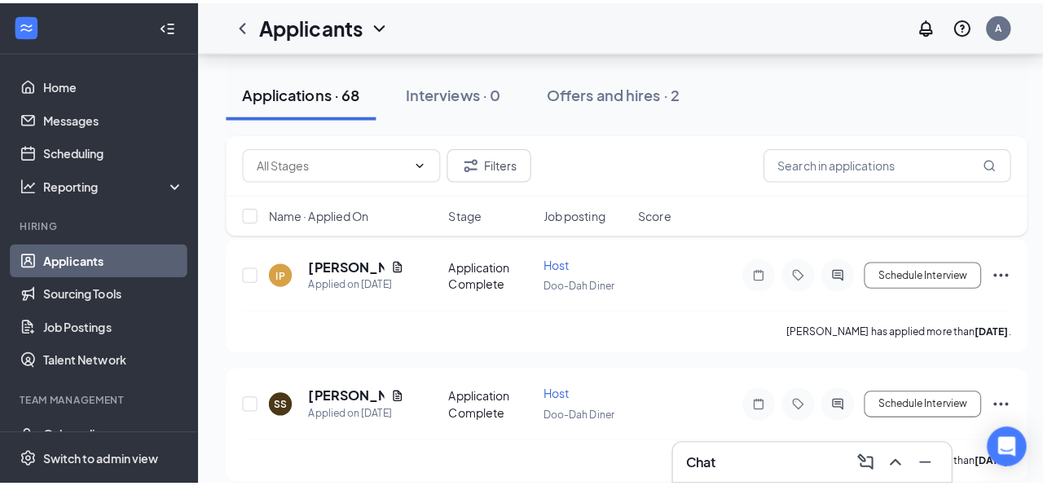
scroll to position [8084, 0]
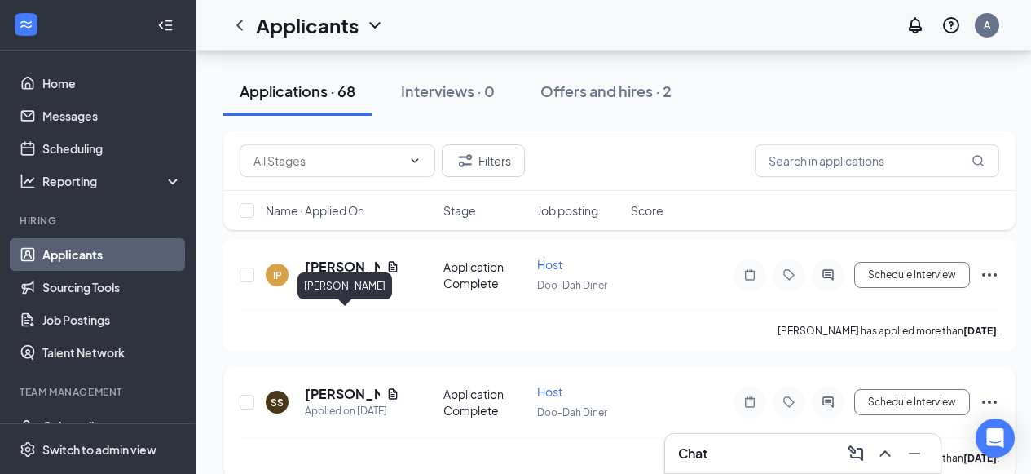
click at [327, 385] on h5 "[PERSON_NAME]" at bounding box center [342, 394] width 75 height 18
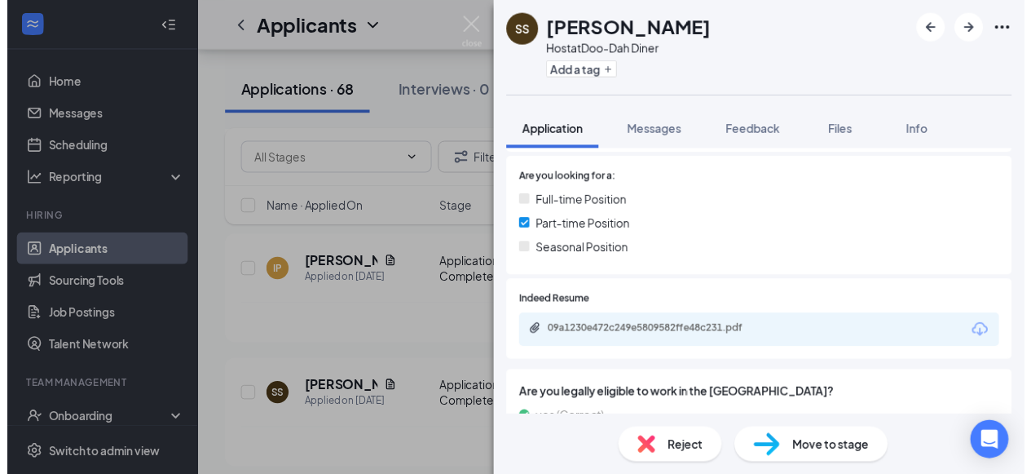
scroll to position [391, 0]
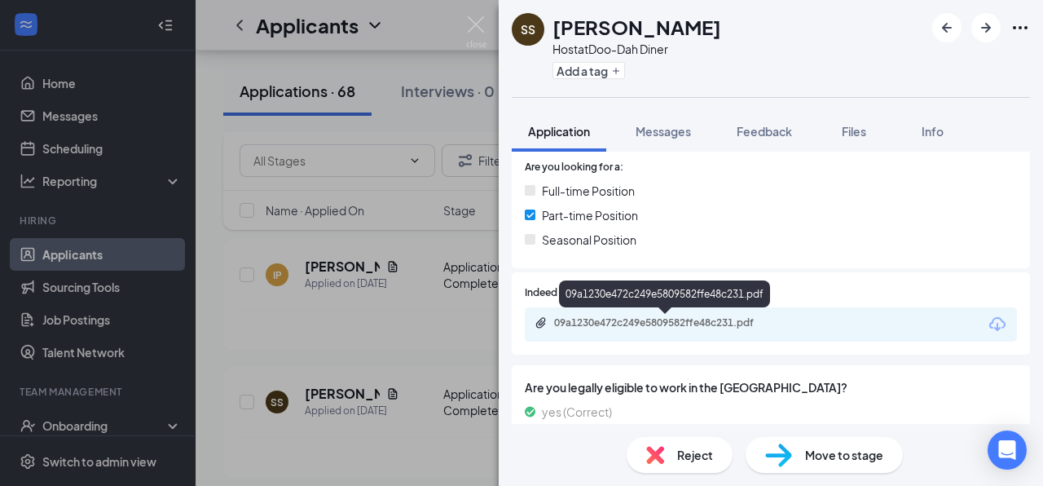
click at [689, 322] on div "09a1230e472c249e5809582ffe48c231.pdf" at bounding box center [668, 322] width 228 height 13
click at [474, 24] on img at bounding box center [476, 32] width 20 height 32
click at [478, 22] on img at bounding box center [476, 32] width 20 height 32
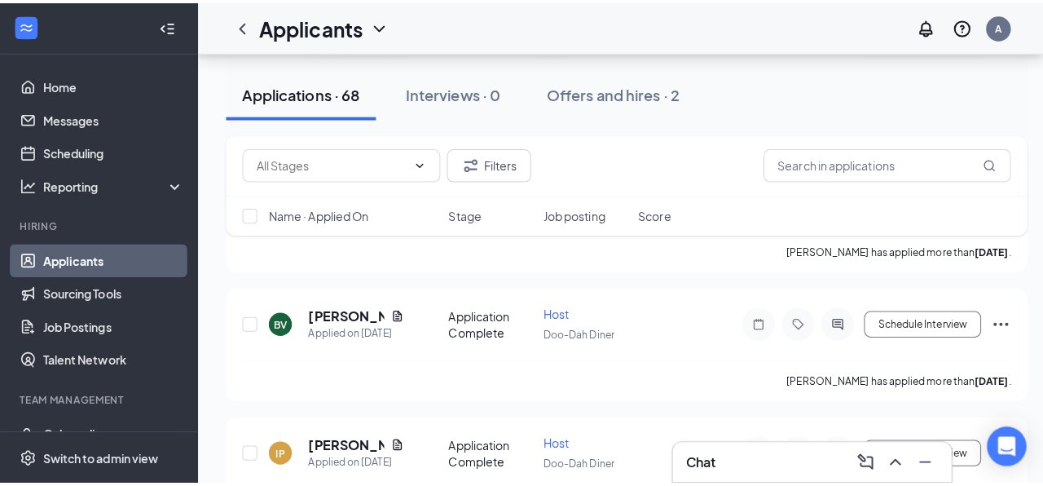
scroll to position [7888, 0]
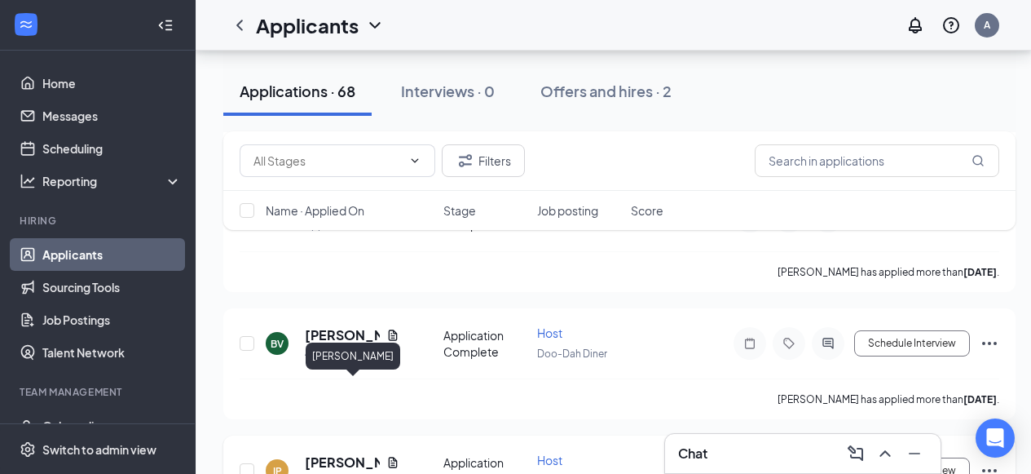
click at [342, 453] on h5 "[PERSON_NAME]" at bounding box center [342, 462] width 75 height 18
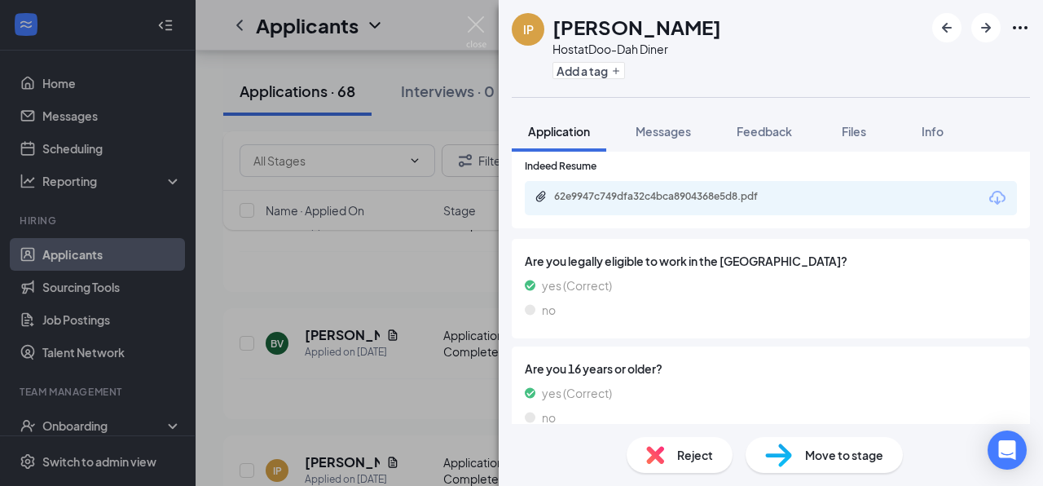
scroll to position [521, 0]
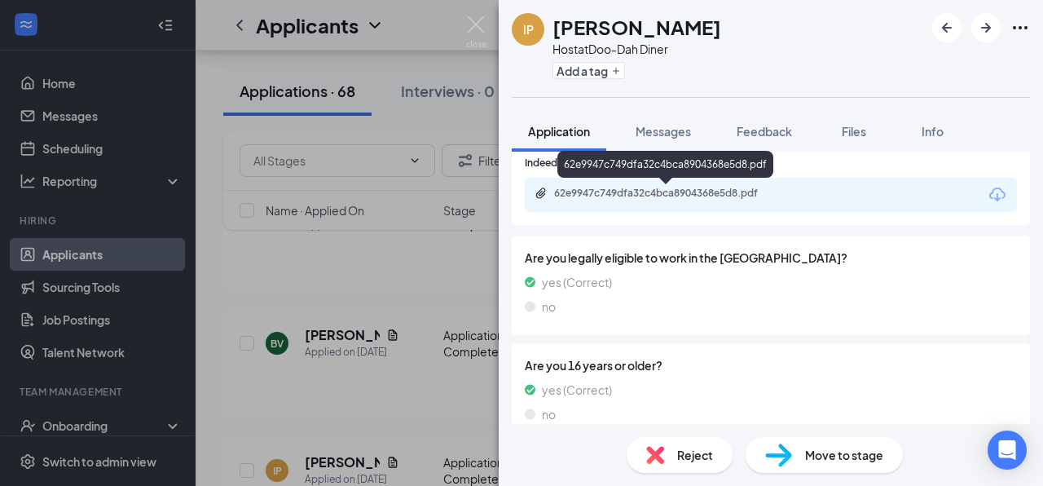
click at [696, 192] on div "62e9947c749dfa32c4bca8904368e5d8.pdf" at bounding box center [668, 193] width 228 height 13
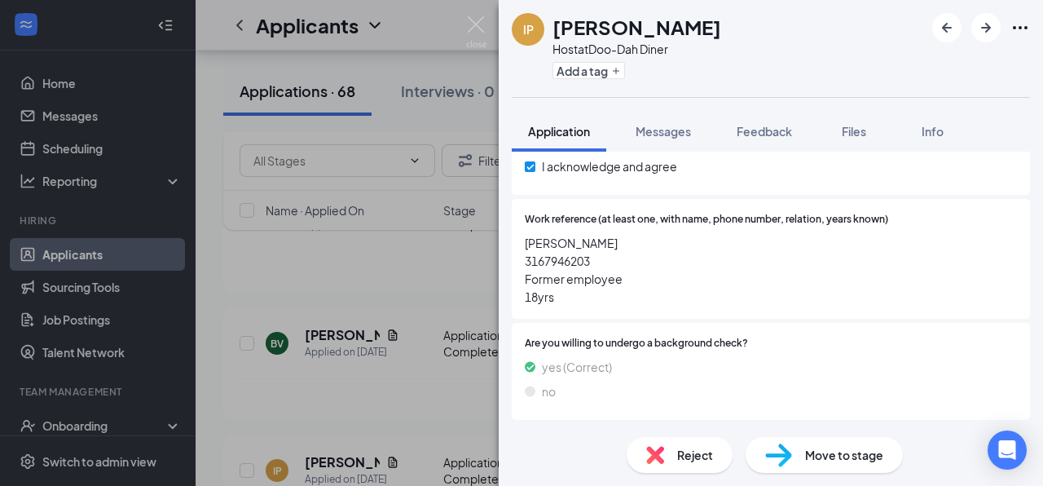
scroll to position [2050, 0]
click at [482, 21] on img at bounding box center [476, 32] width 20 height 32
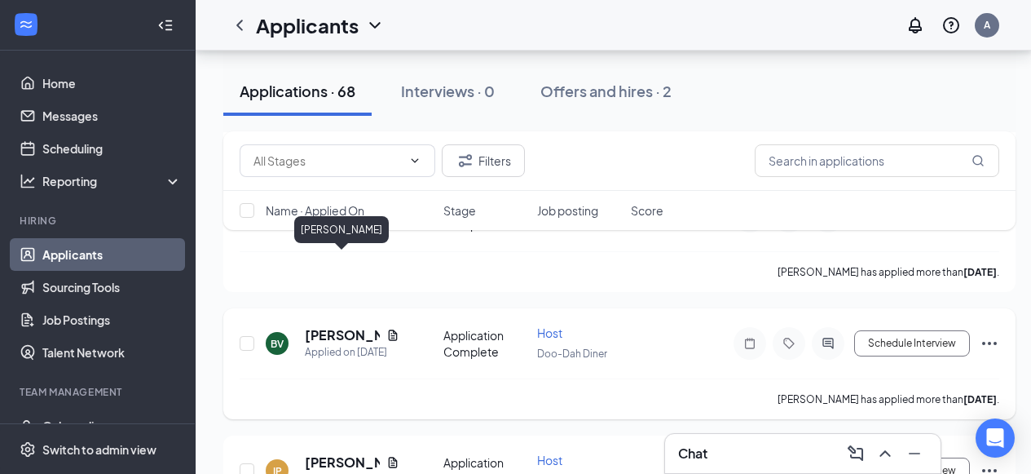
click at [323, 326] on h5 "[PERSON_NAME]" at bounding box center [342, 335] width 75 height 18
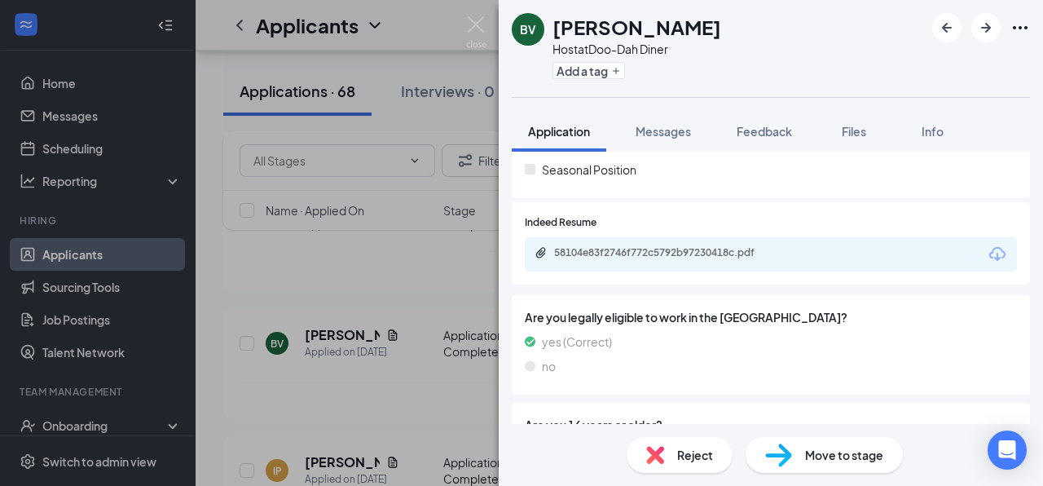
scroll to position [373, 0]
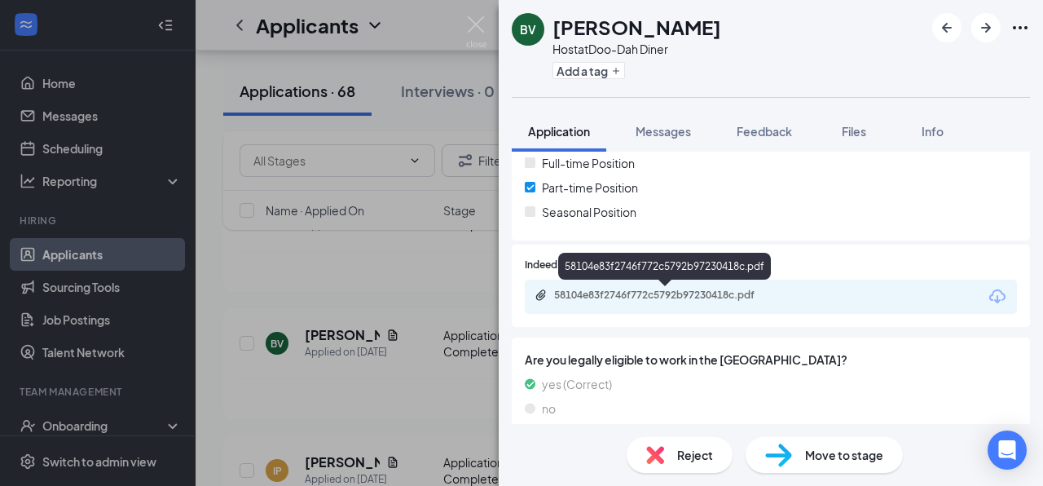
click at [667, 293] on div "58104e83f2746f772c5792b97230418c.pdf" at bounding box center [668, 295] width 228 height 13
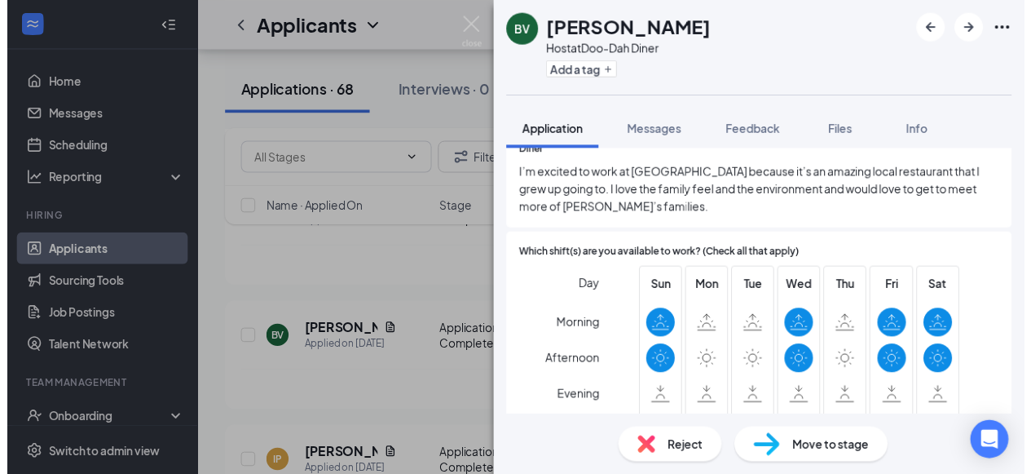
scroll to position [844, 0]
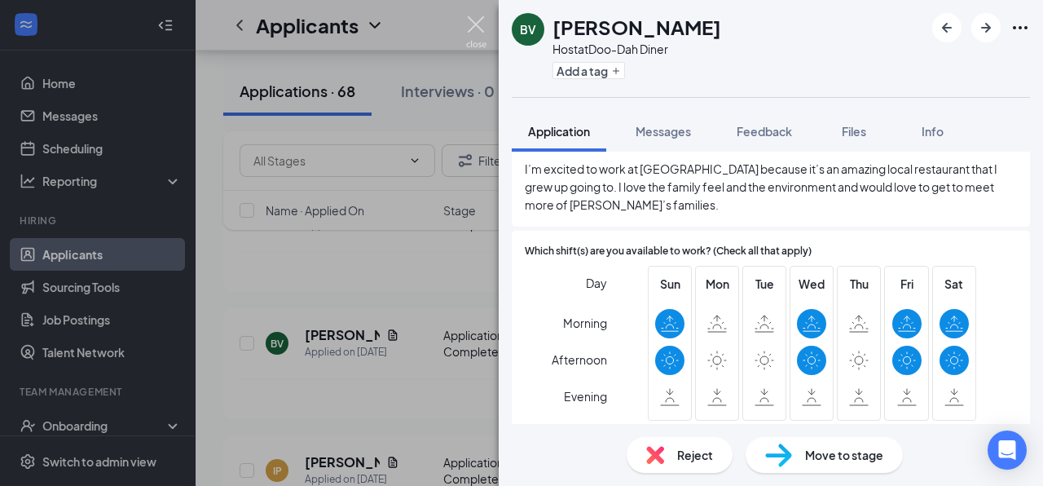
click at [477, 23] on img at bounding box center [476, 32] width 20 height 32
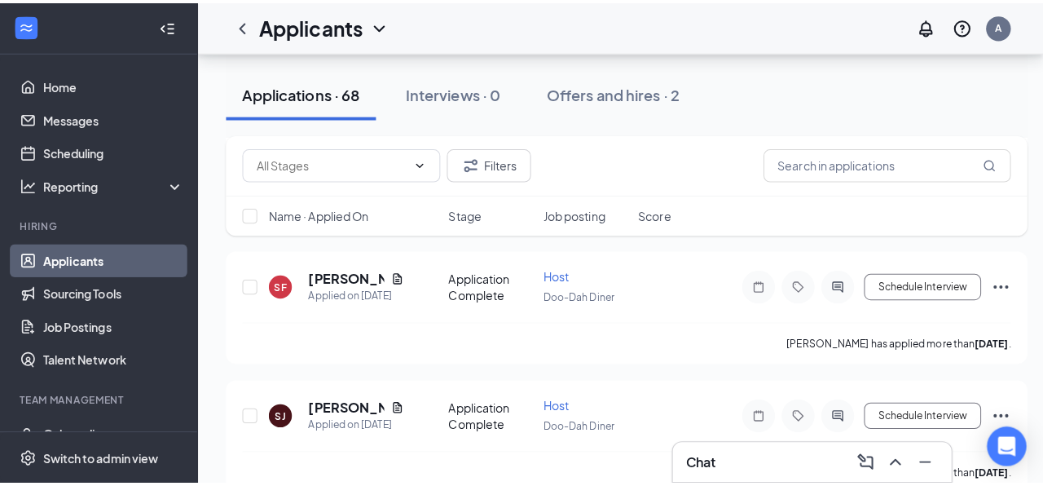
scroll to position [7693, 0]
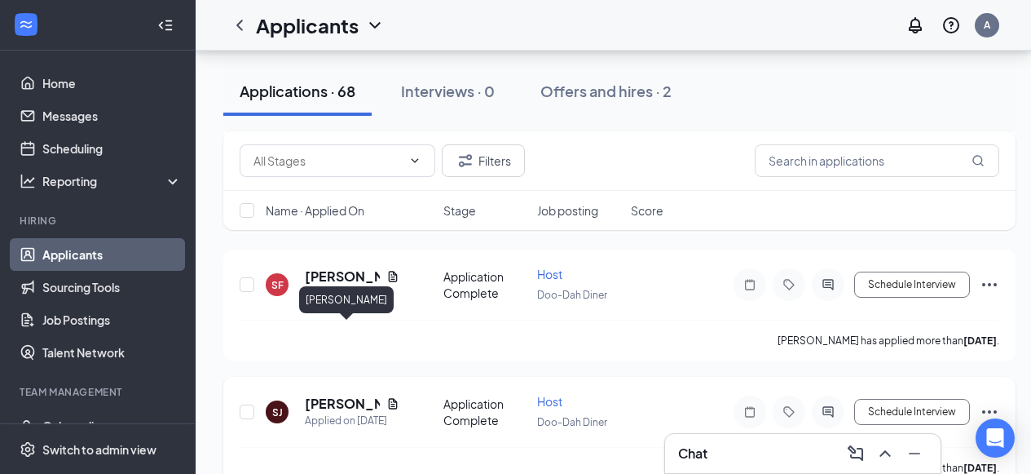
click at [329, 395] on h5 "[PERSON_NAME]" at bounding box center [342, 404] width 75 height 18
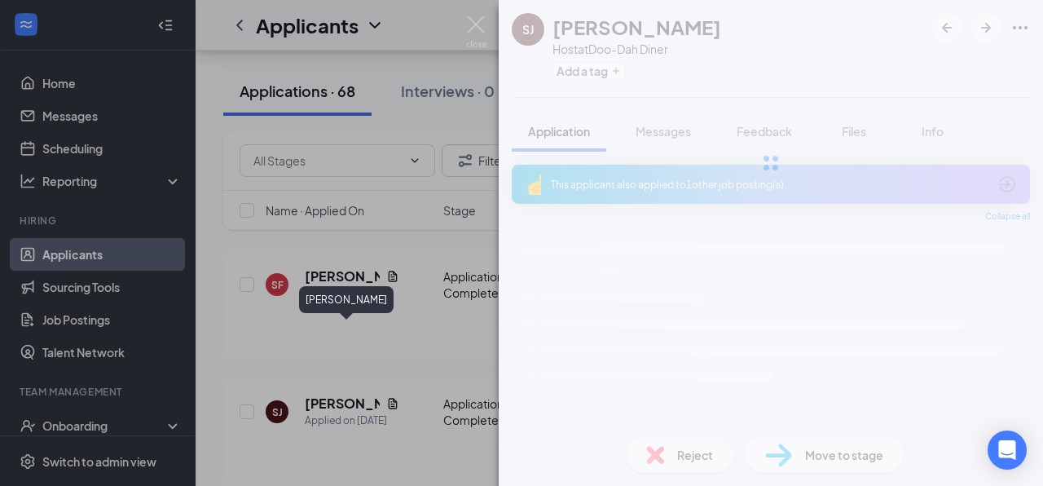
click at [1037, 166] on div "This applicant also applied to 1 other job posting(s) Collapse all Loading inte…" at bounding box center [771, 288] width 545 height 272
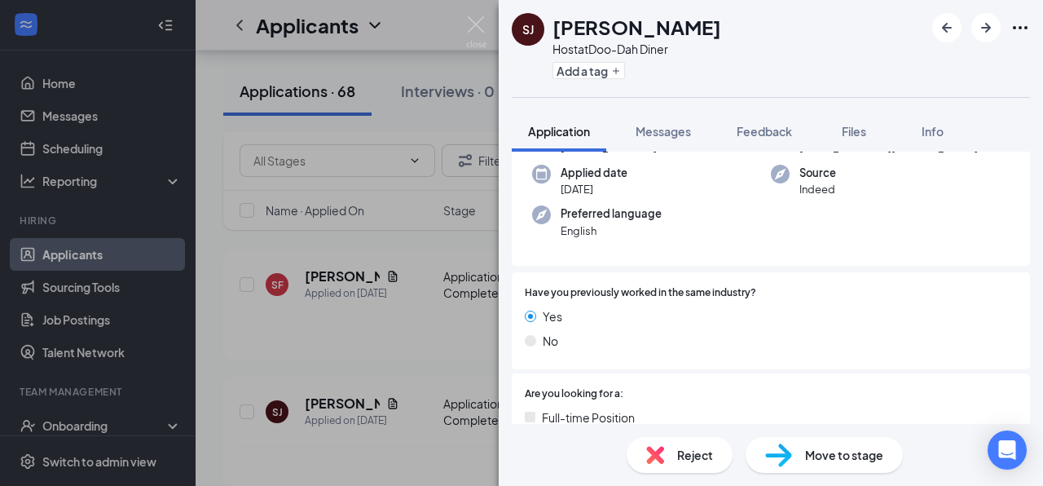
scroll to position [161, 0]
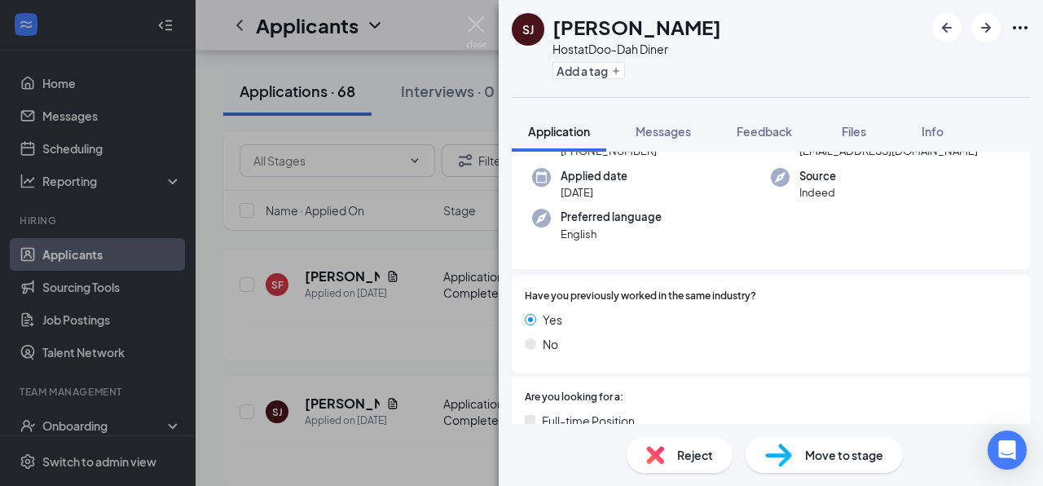
click at [781, 321] on div "Yes" at bounding box center [771, 320] width 492 height 18
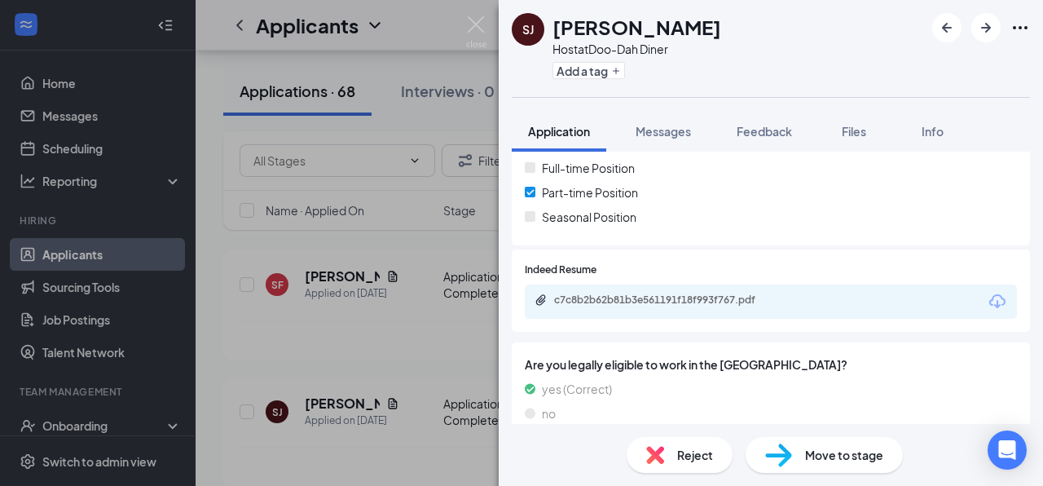
scroll to position [414, 0]
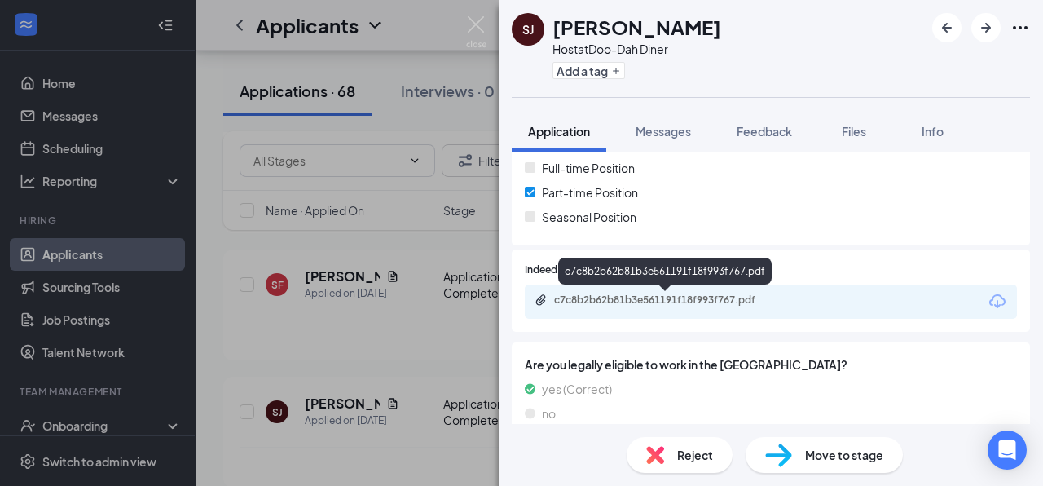
click at [657, 296] on div "c7c8b2b62b81b3e561191f18f993f767.pdf" at bounding box center [668, 299] width 228 height 13
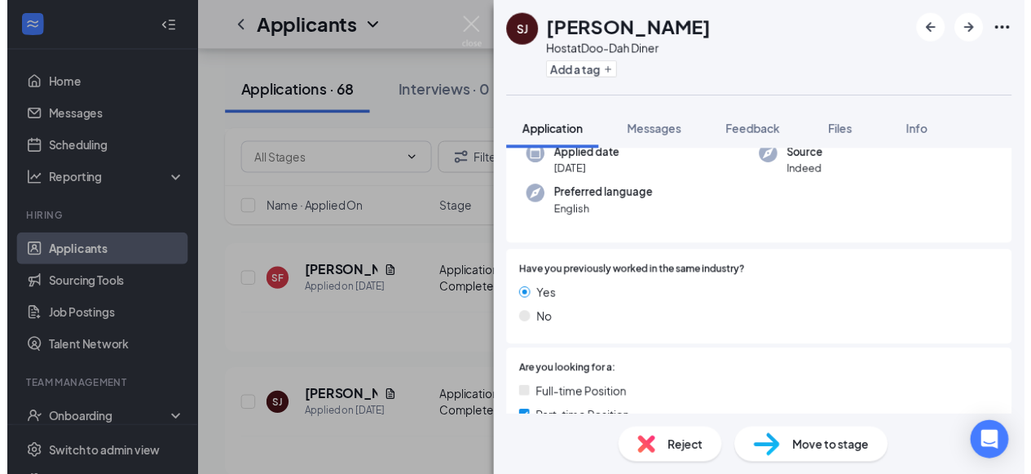
scroll to position [0, 0]
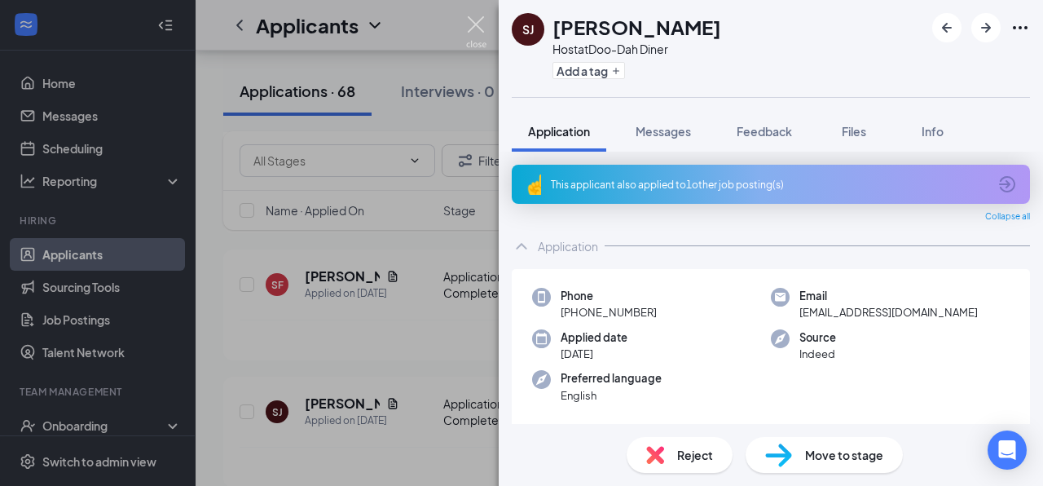
click at [470, 24] on img at bounding box center [476, 32] width 20 height 32
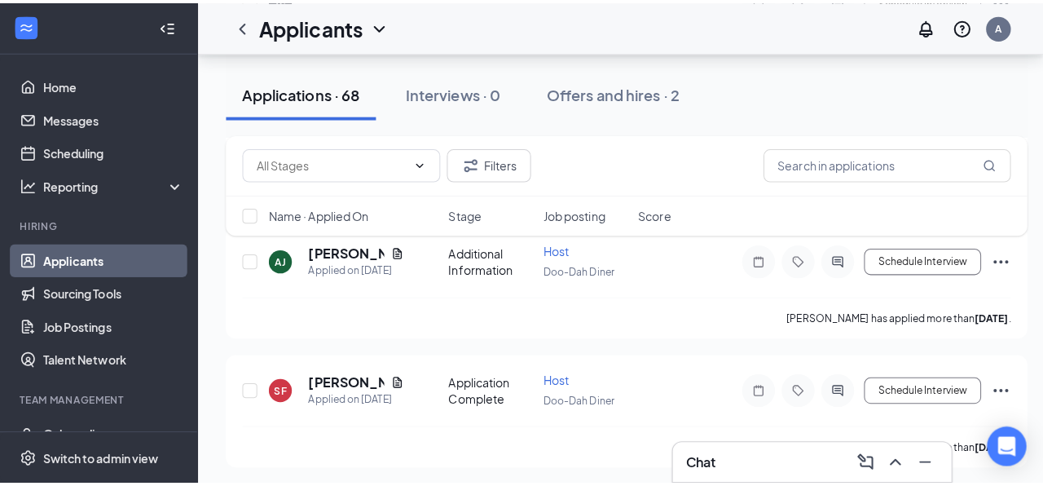
scroll to position [7562, 0]
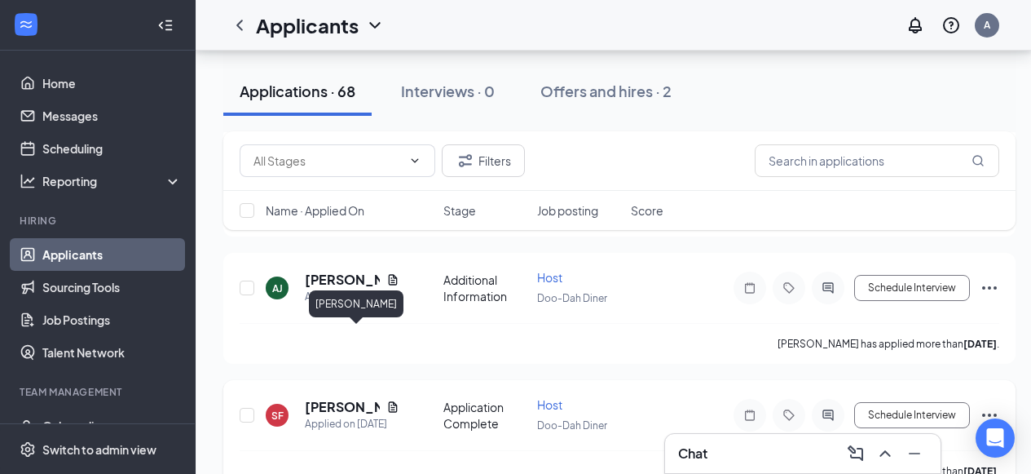
click at [324, 398] on h5 "[PERSON_NAME]" at bounding box center [342, 407] width 75 height 18
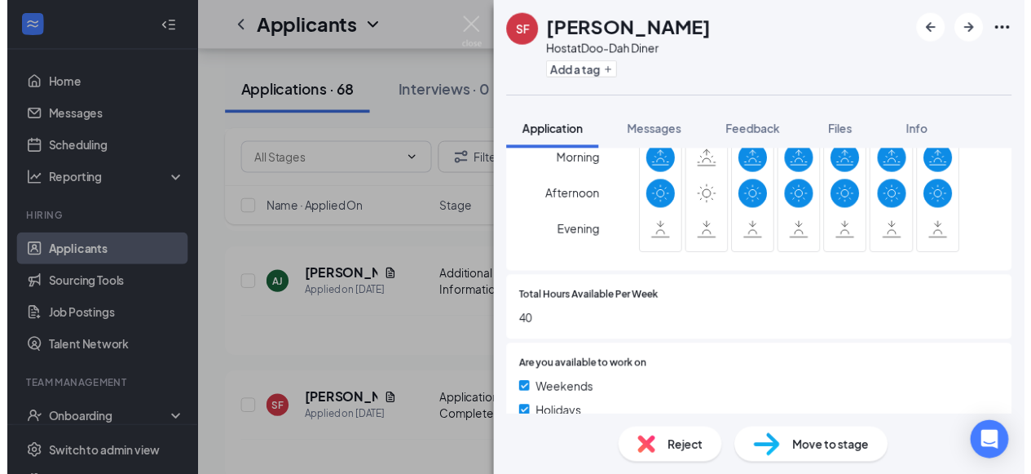
scroll to position [13, 0]
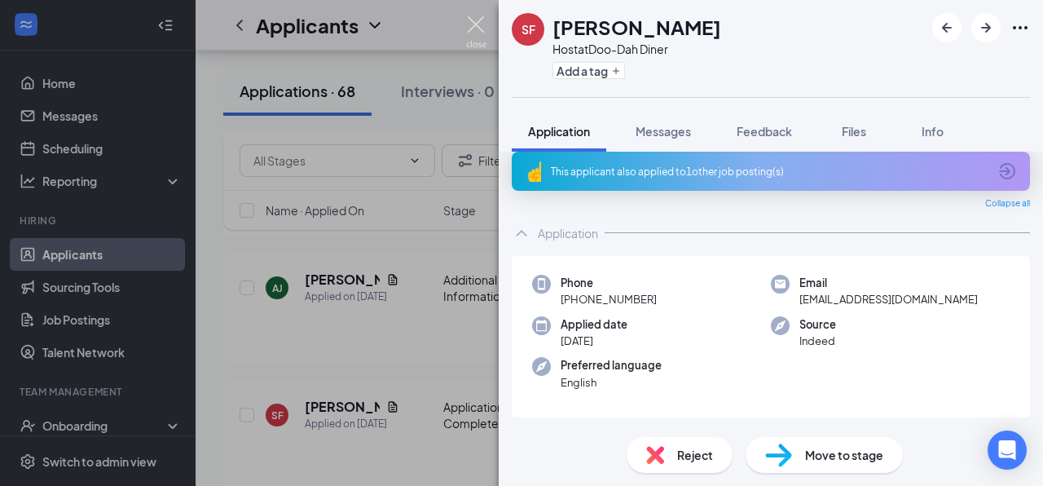
click at [480, 20] on img at bounding box center [476, 32] width 20 height 32
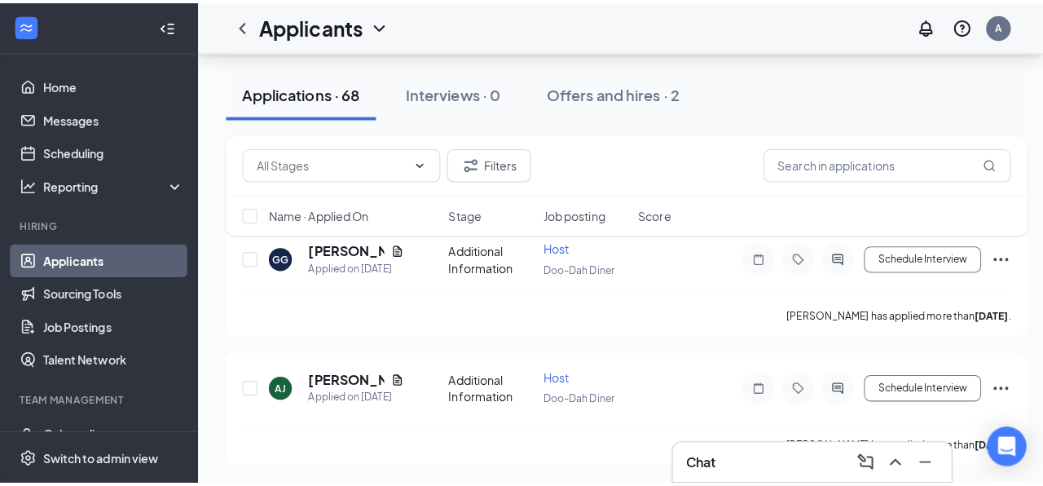
scroll to position [7446, 0]
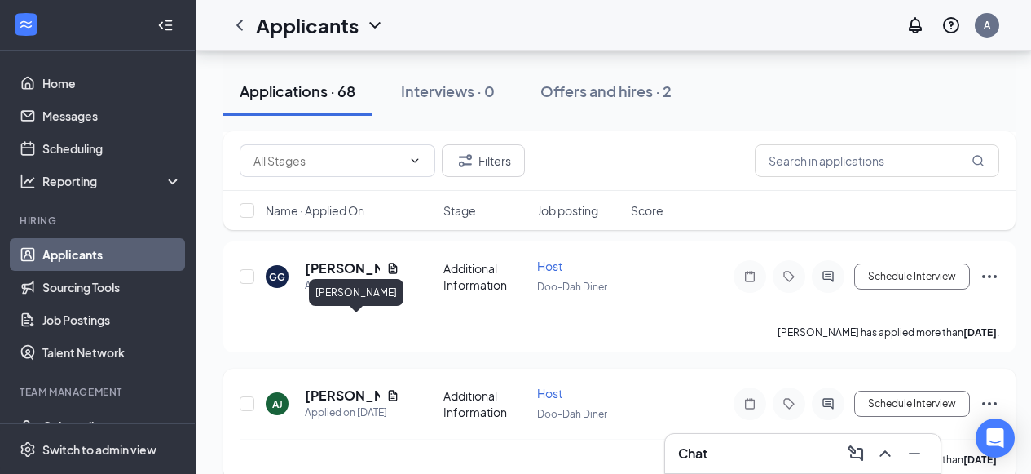
click at [340, 386] on h5 "[PERSON_NAME]" at bounding box center [342, 395] width 75 height 18
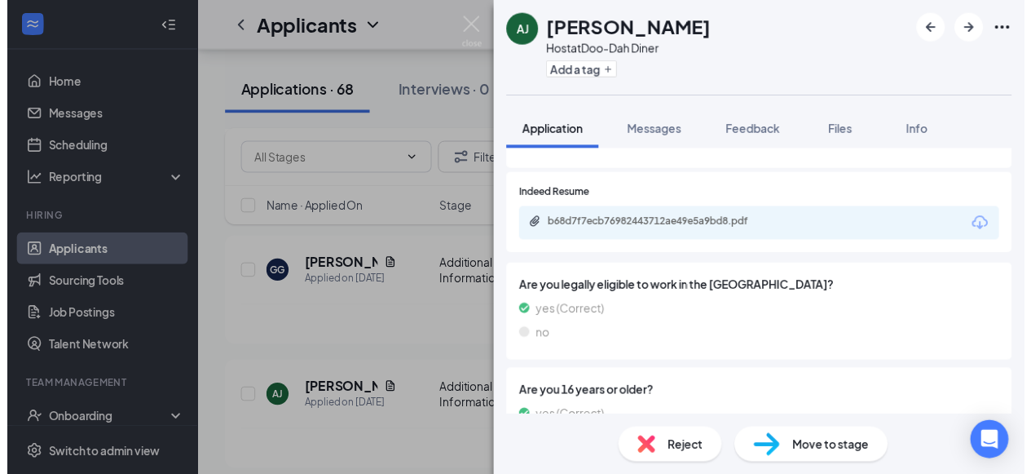
scroll to position [494, 0]
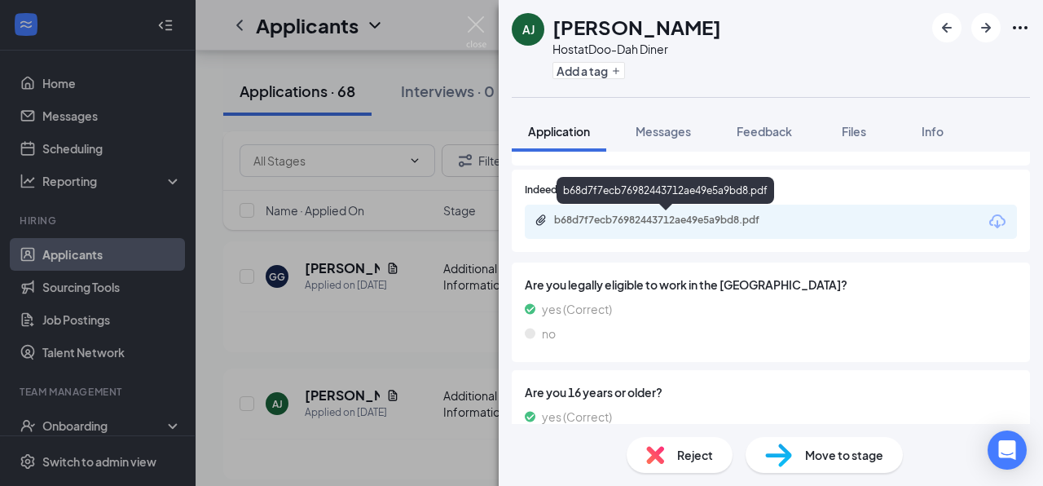
click at [669, 223] on div "b68d7f7ecb76982443712ae49e5a9bd8.pdf" at bounding box center [668, 220] width 228 height 13
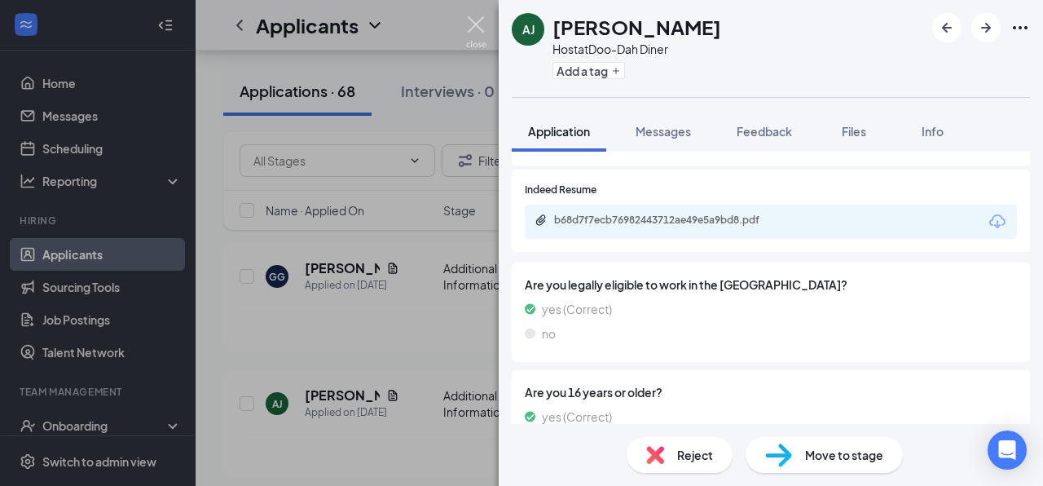
click at [475, 19] on img at bounding box center [476, 32] width 20 height 32
click at [478, 23] on img at bounding box center [476, 32] width 20 height 32
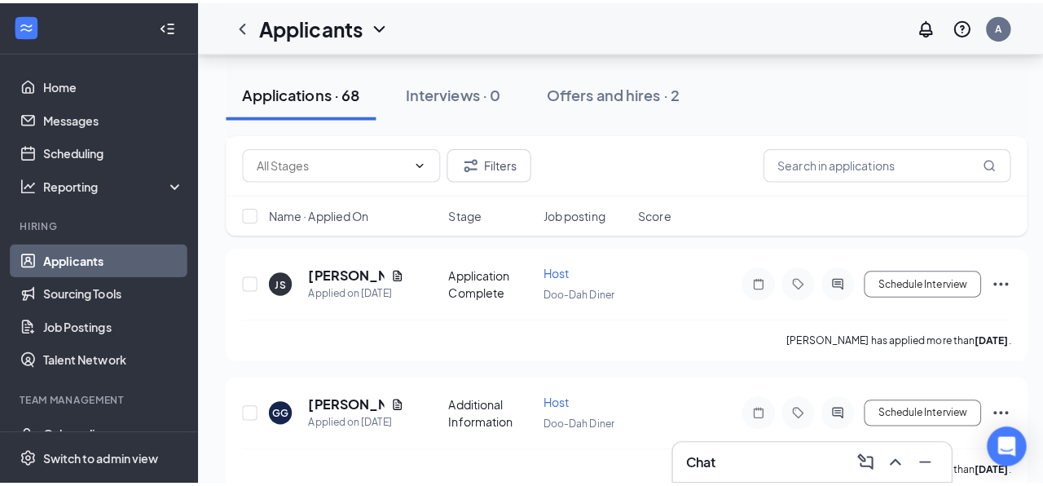
scroll to position [7316, 0]
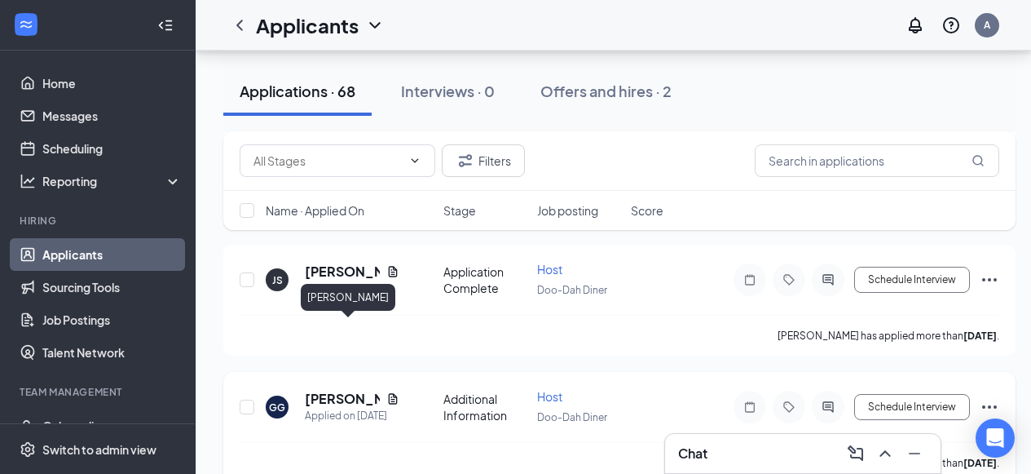
click at [341, 390] on h5 "[PERSON_NAME]" at bounding box center [342, 399] width 75 height 18
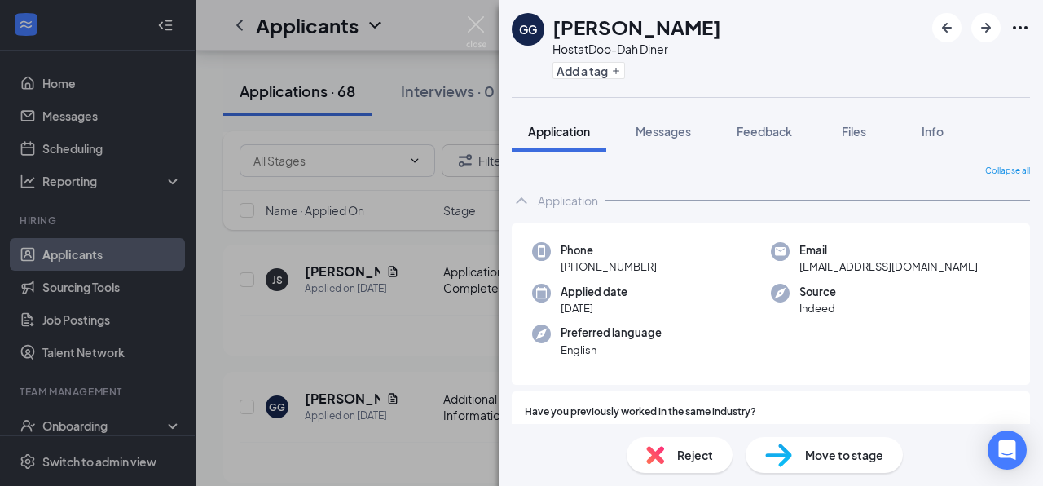
click at [505, 259] on div "Collapse all Application Phone +1 (316) 550-1165 Email gallardoegrace01@gmail.c…" at bounding box center [771, 288] width 545 height 272
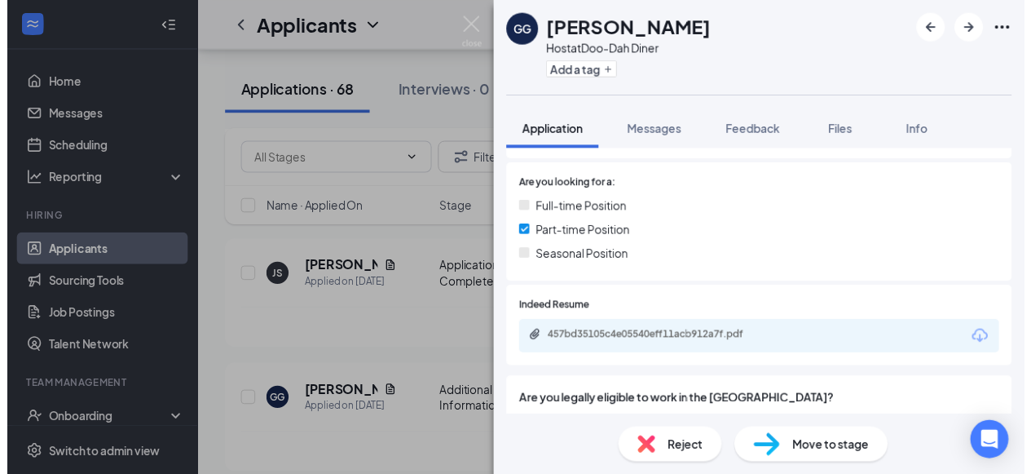
scroll to position [331, 0]
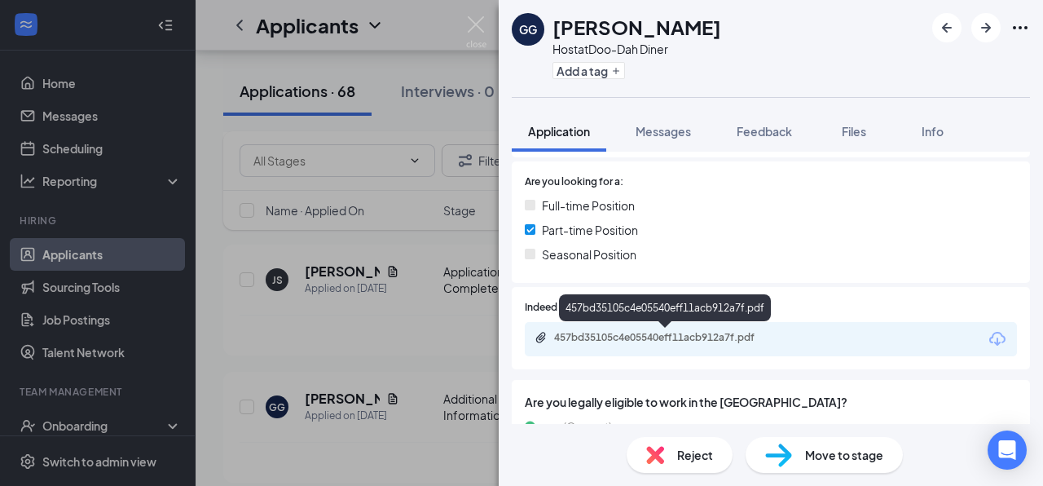
click at [686, 335] on div "457bd35105c4e05540eff11acb912a7f.pdf" at bounding box center [668, 337] width 228 height 13
click at [465, 22] on div "GG Grace Gallardo Host at Doo-Dah Diner Add a tag Application Messages Feedback…" at bounding box center [521, 243] width 1043 height 486
click at [471, 24] on img at bounding box center [476, 32] width 20 height 32
click at [477, 24] on img at bounding box center [476, 32] width 20 height 32
click at [478, 25] on img at bounding box center [476, 32] width 20 height 32
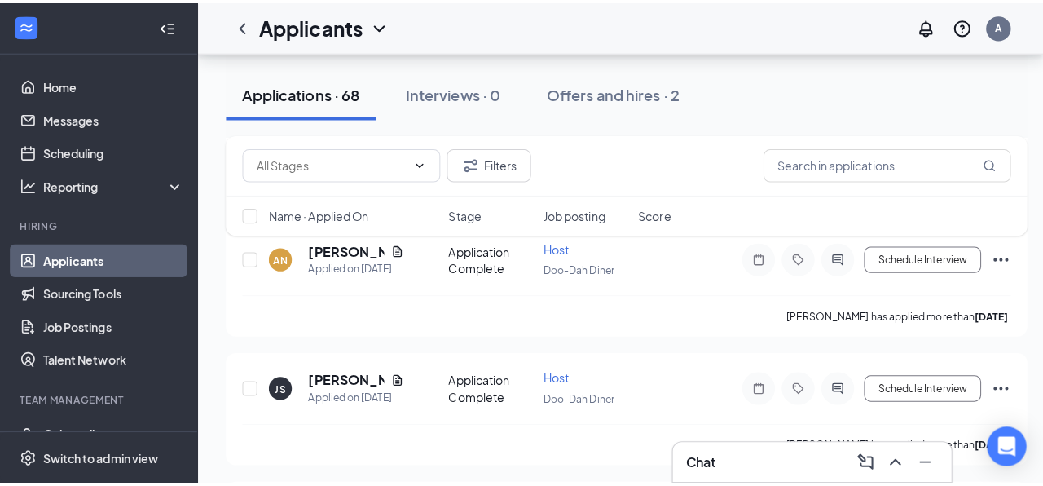
scroll to position [7177, 0]
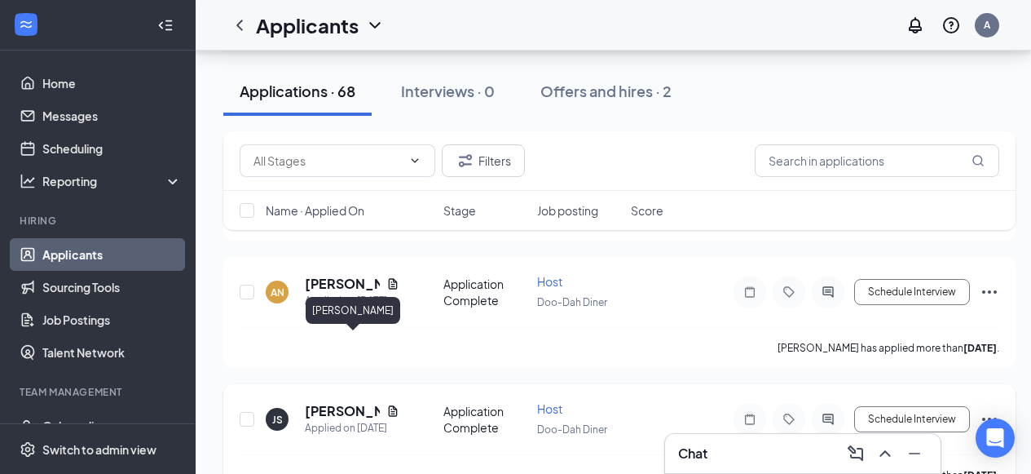
click at [316, 402] on h5 "[PERSON_NAME]" at bounding box center [342, 411] width 75 height 18
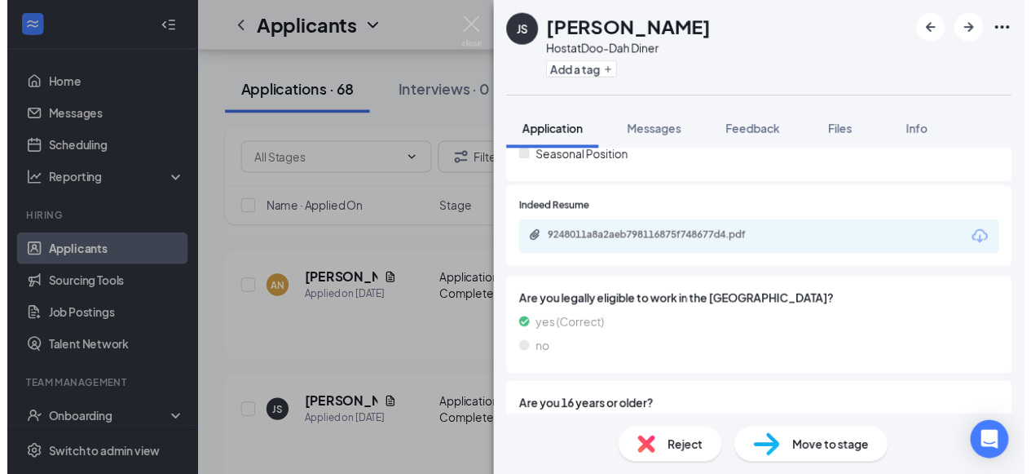
scroll to position [405, 0]
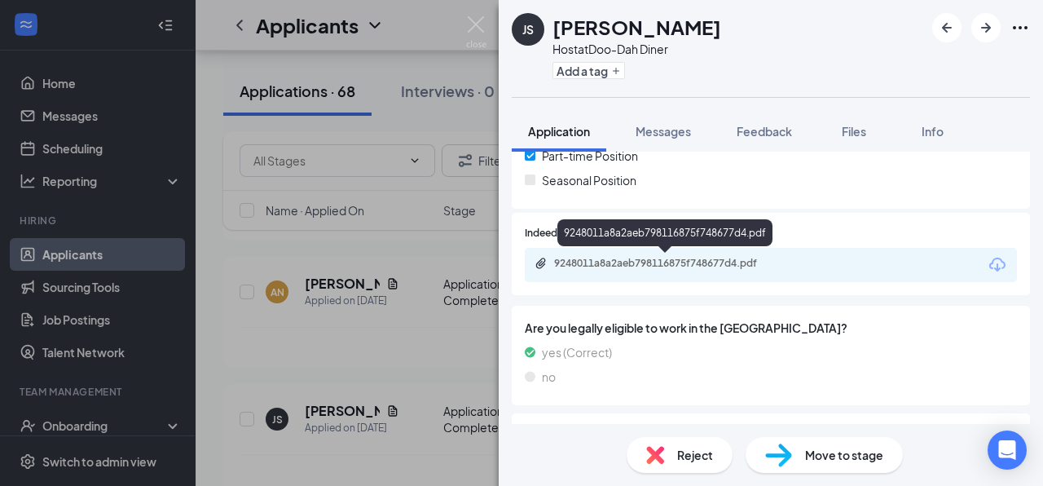
click at [684, 266] on div "9248011a8a2aeb798116875f748677d4.pdf" at bounding box center [668, 263] width 228 height 13
click at [476, 22] on img at bounding box center [476, 32] width 20 height 32
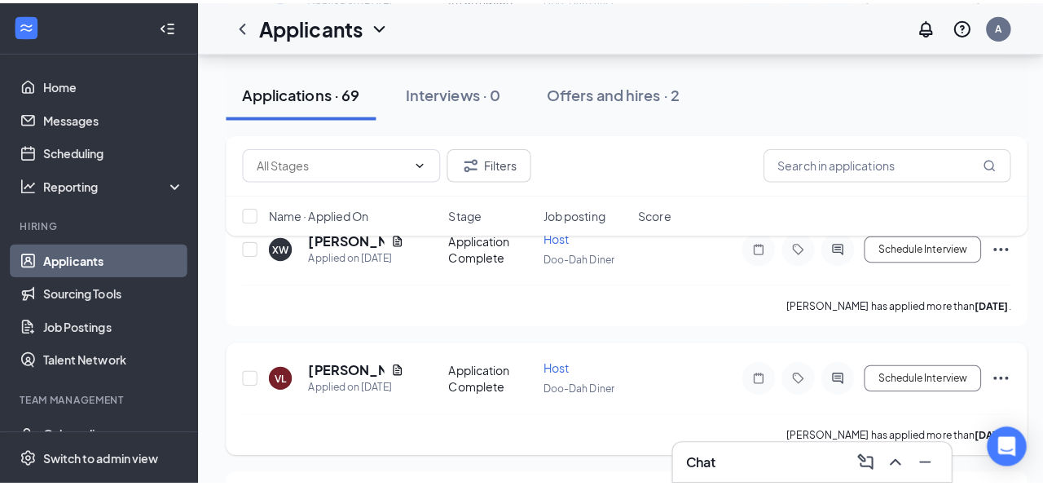
scroll to position [7125, 0]
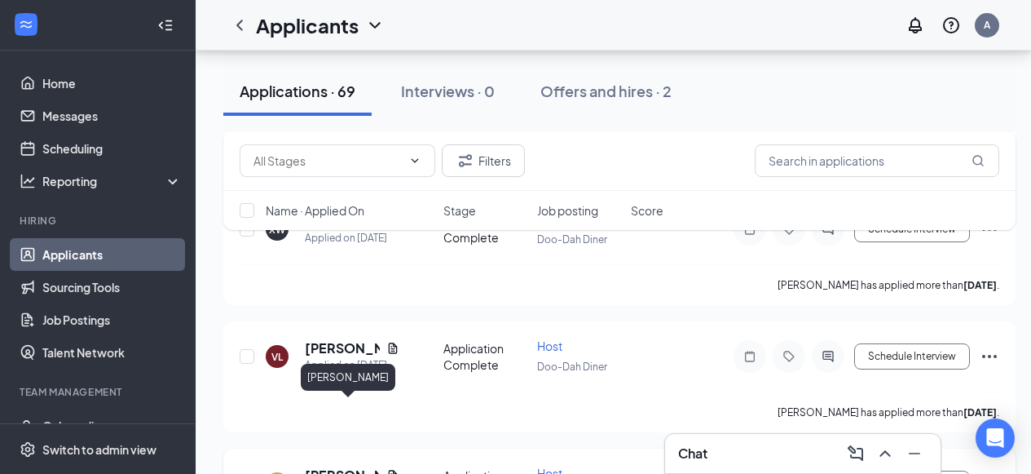
click at [337, 466] on h5 "[PERSON_NAME]" at bounding box center [342, 475] width 75 height 18
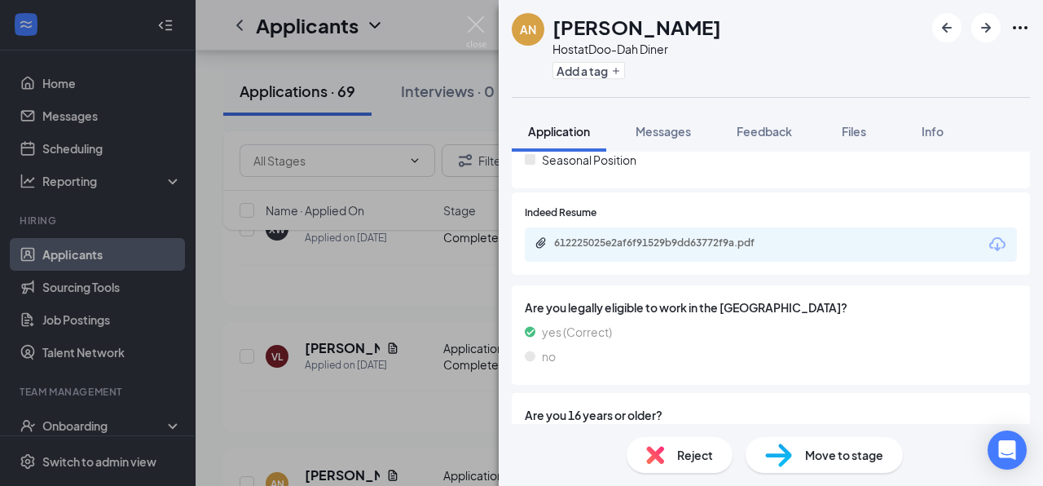
scroll to position [432, 0]
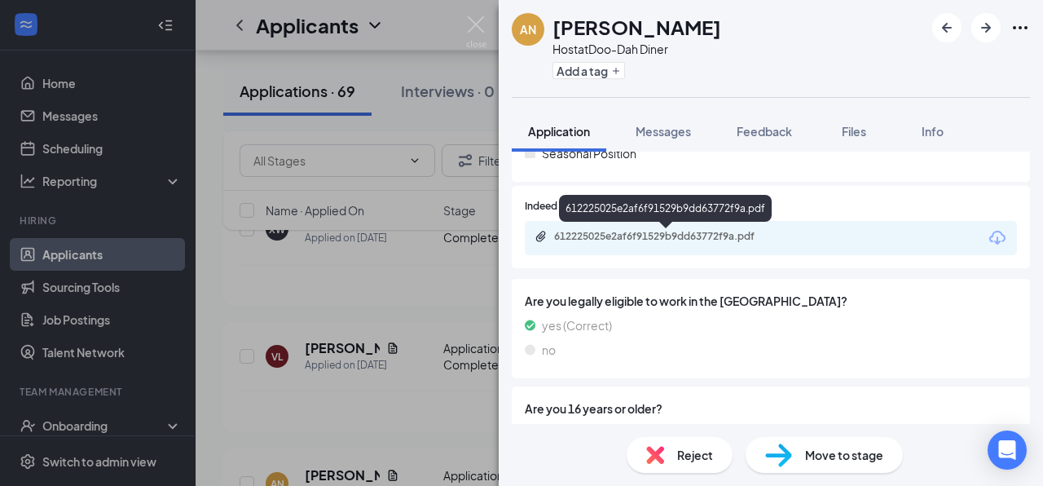
click at [700, 230] on div "612225025e2af6f91529b9dd63772f9a.pdf" at bounding box center [668, 236] width 228 height 13
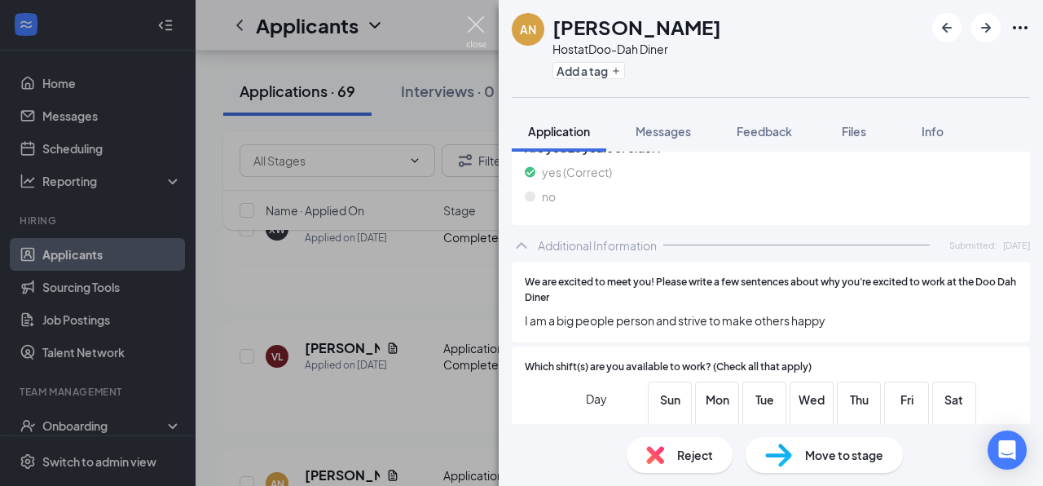
scroll to position [725, 0]
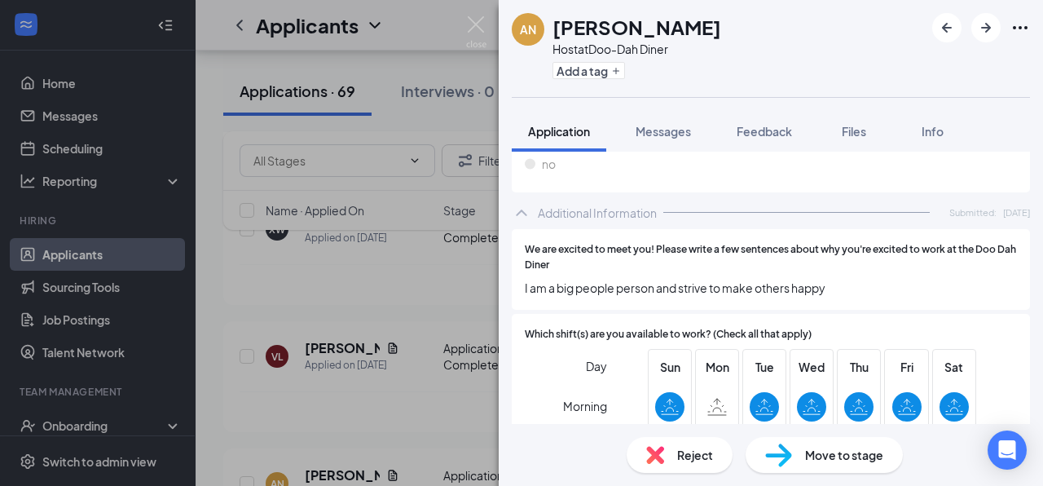
click at [862, 303] on div "We are excited to meet you! Please write a few sentences about why you're excit…" at bounding box center [771, 270] width 518 height 82
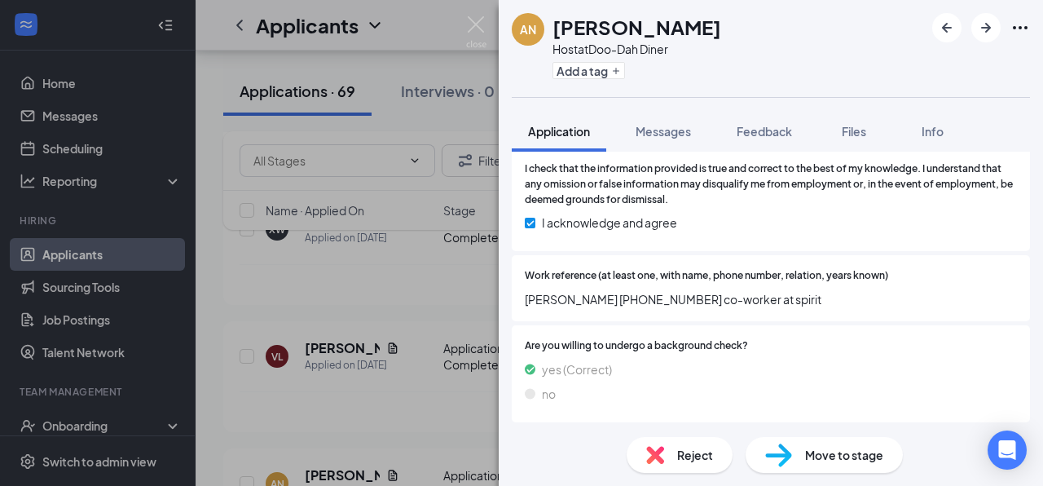
scroll to position [1879, 0]
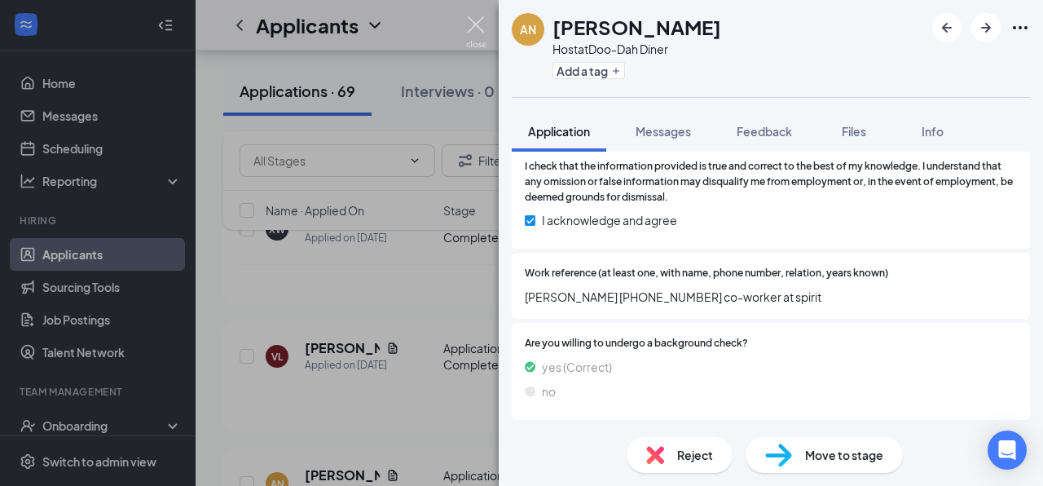
click at [483, 20] on img at bounding box center [476, 32] width 20 height 32
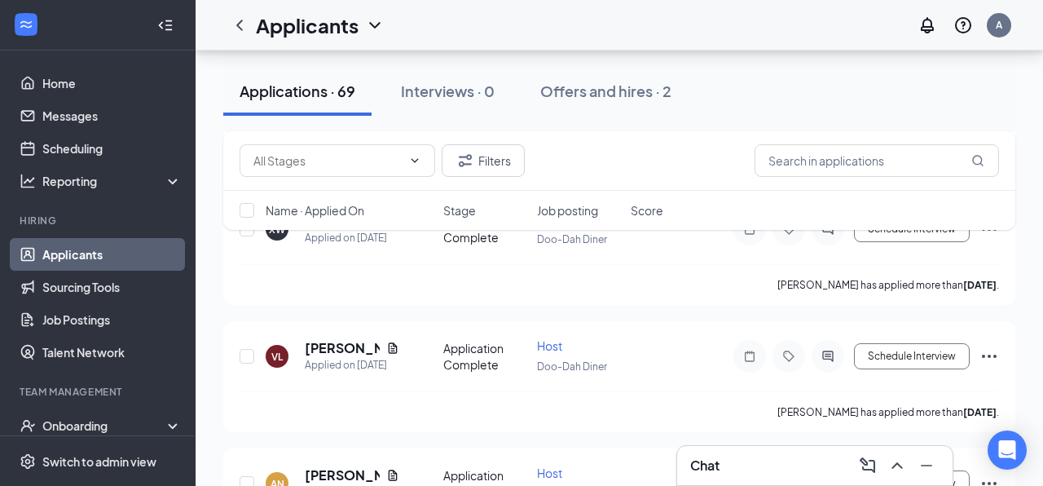
click at [472, 24] on div "Applicants A" at bounding box center [620, 25] width 848 height 51
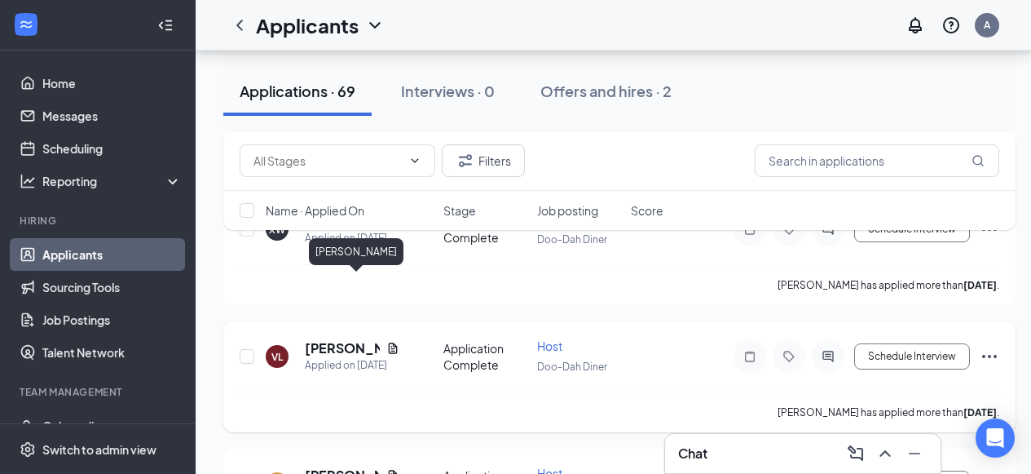
click at [336, 339] on h5 "[PERSON_NAME]" at bounding box center [342, 348] width 75 height 18
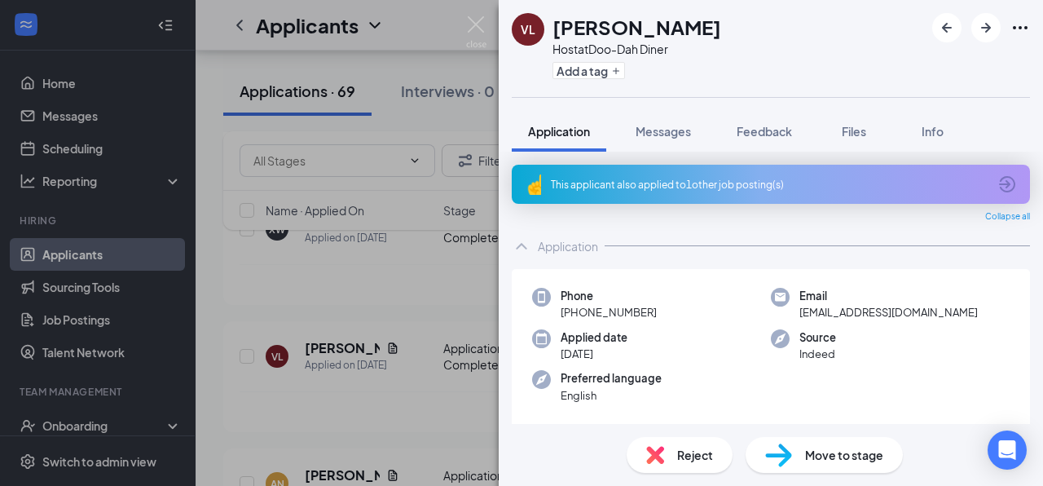
click at [1030, 117] on div "Application Messages Feedback Files Info" at bounding box center [771, 131] width 518 height 41
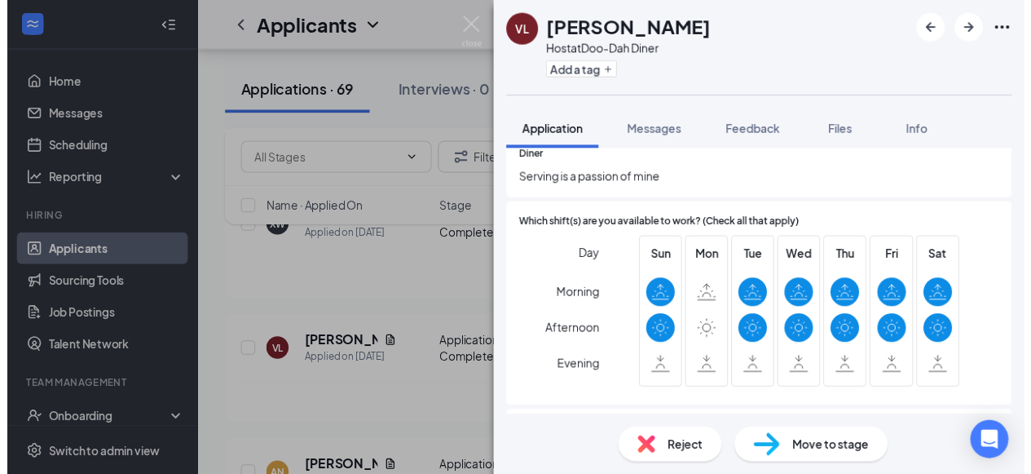
scroll to position [868, 0]
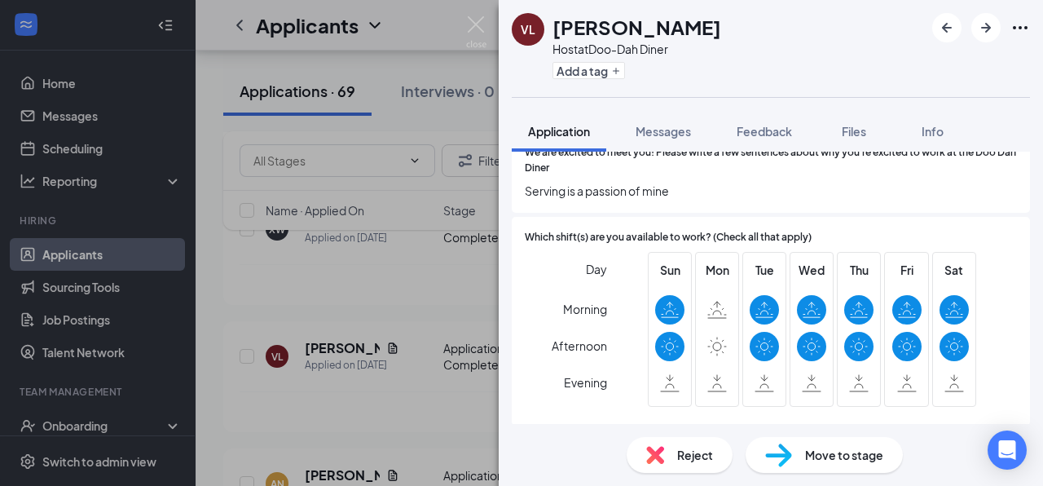
click at [480, 27] on img at bounding box center [476, 32] width 20 height 32
click at [477, 24] on img at bounding box center [476, 32] width 20 height 32
click at [474, 23] on img at bounding box center [476, 32] width 20 height 32
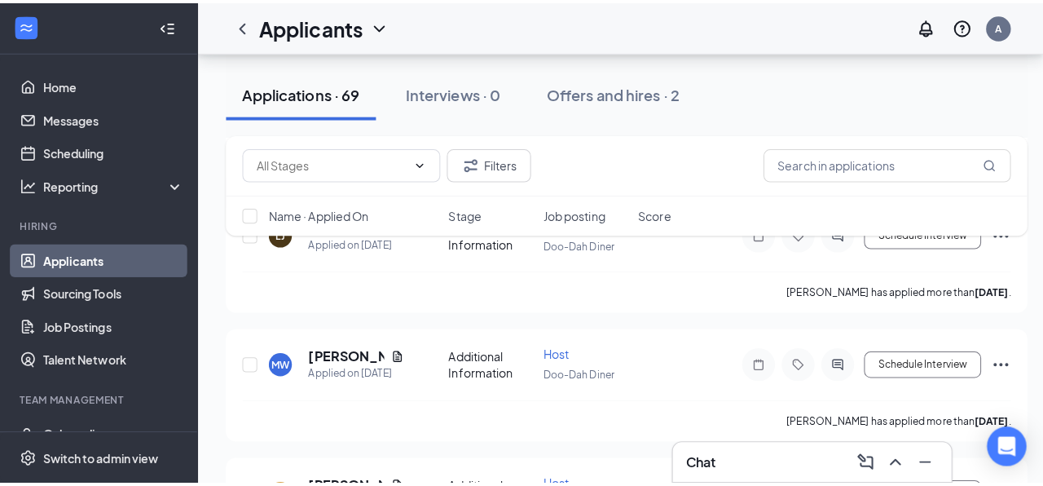
scroll to position [6767, 0]
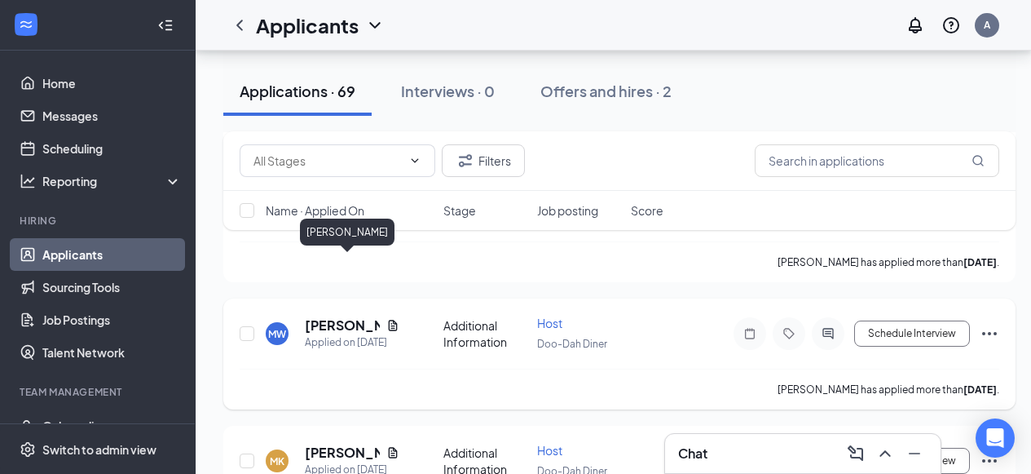
click at [322, 316] on h5 "[PERSON_NAME]" at bounding box center [342, 325] width 75 height 18
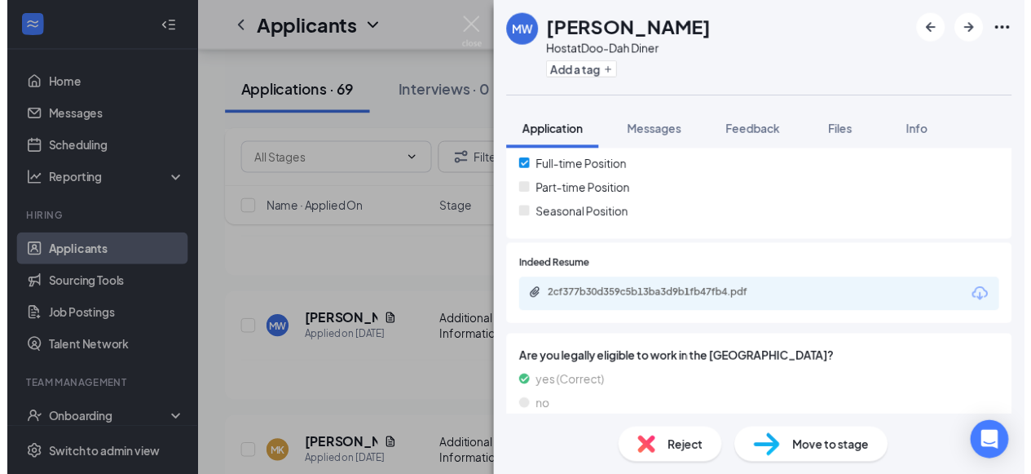
scroll to position [417, 0]
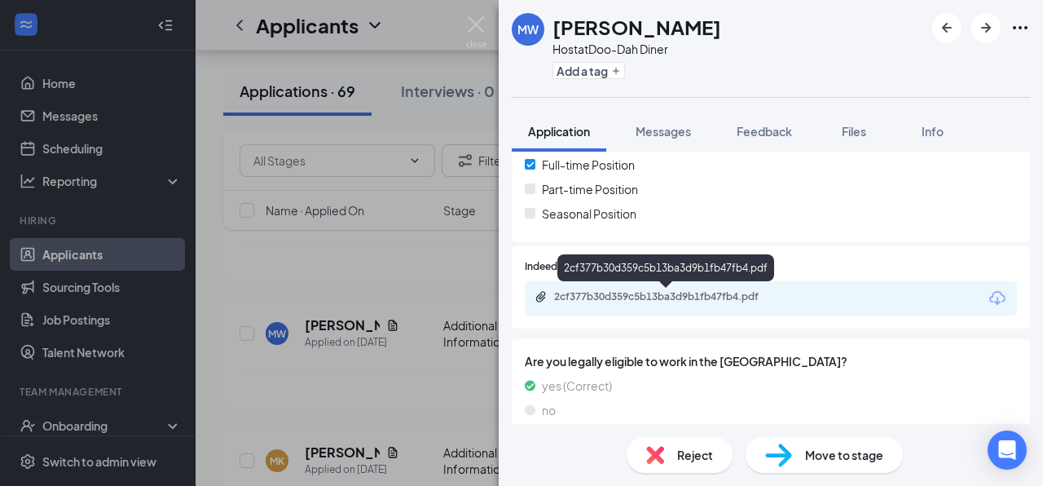
click at [658, 298] on div "2cf377b30d359c5b13ba3d9b1fb47fb4.pdf" at bounding box center [668, 296] width 228 height 13
click at [476, 20] on img at bounding box center [476, 32] width 20 height 32
click at [476, 20] on div "Applicants A" at bounding box center [620, 25] width 848 height 51
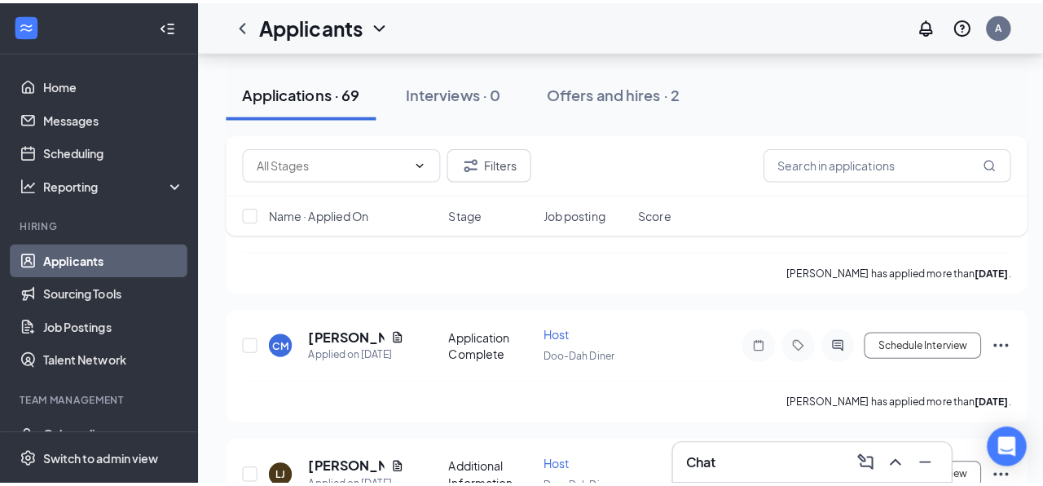
scroll to position [6506, 0]
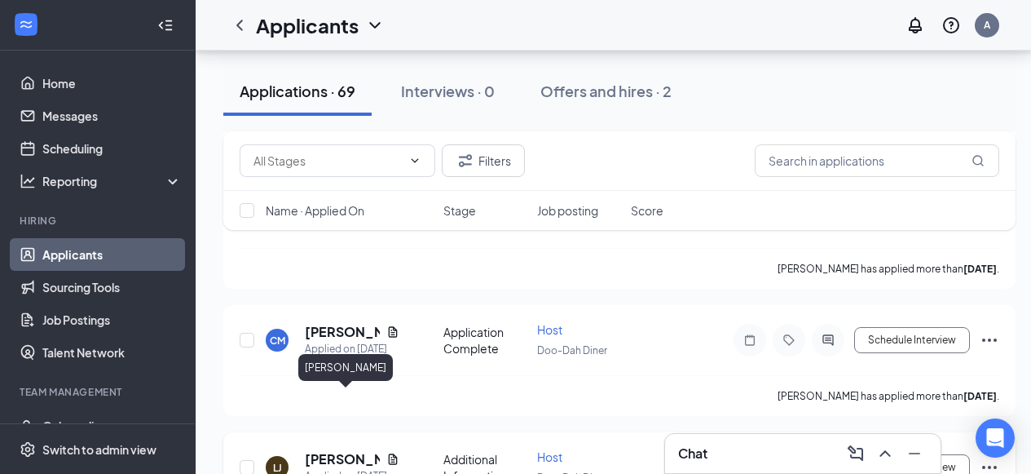
click at [329, 450] on h5 "[PERSON_NAME]" at bounding box center [342, 459] width 75 height 18
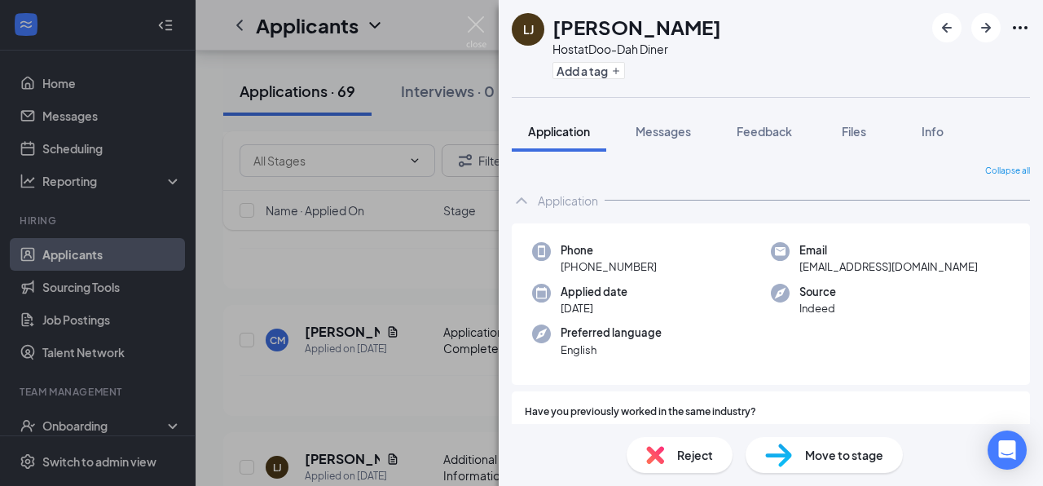
click at [1011, 68] on div "[PERSON_NAME] [PERSON_NAME] Host at Doo-Dah Diner Add a tag" at bounding box center [771, 48] width 545 height 97
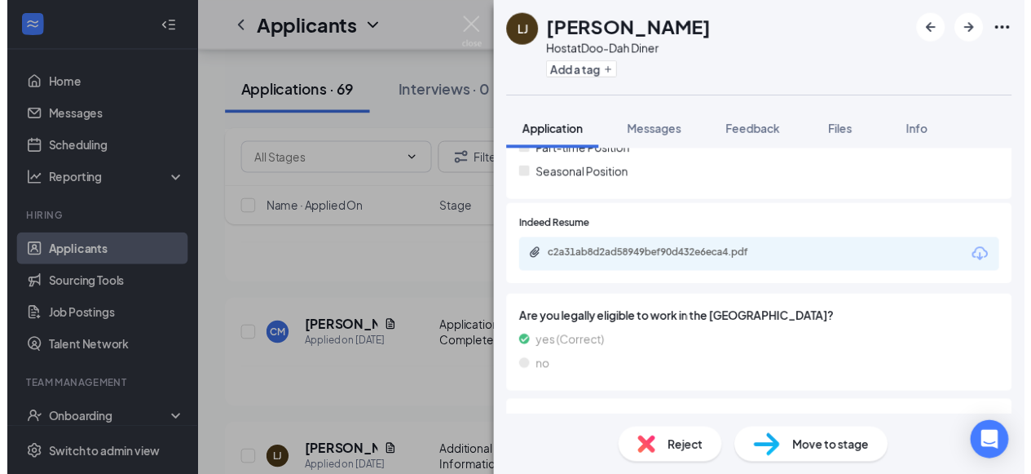
scroll to position [402, 0]
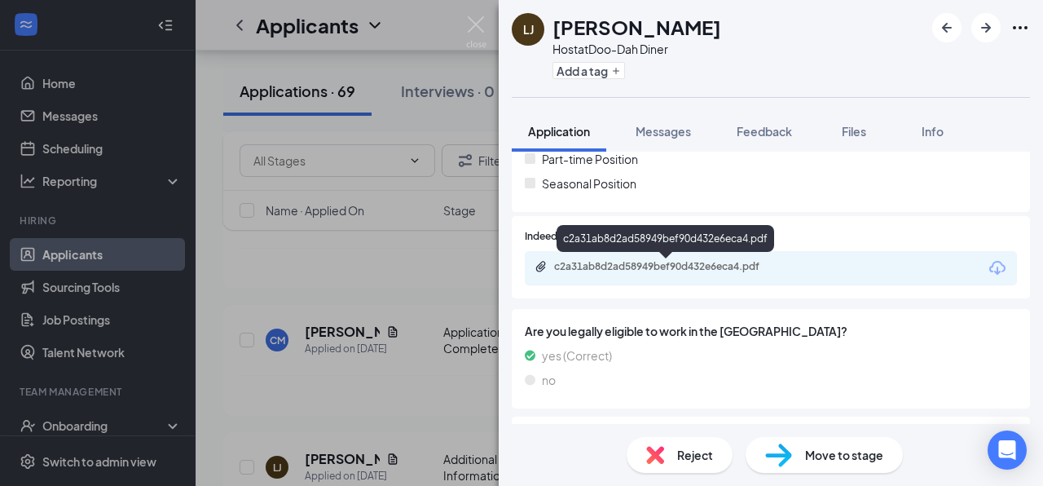
click at [675, 265] on div "c2a31ab8d2ad58949bef90d432e6eca4.pdf" at bounding box center [668, 266] width 228 height 13
click at [470, 20] on img at bounding box center [476, 32] width 20 height 32
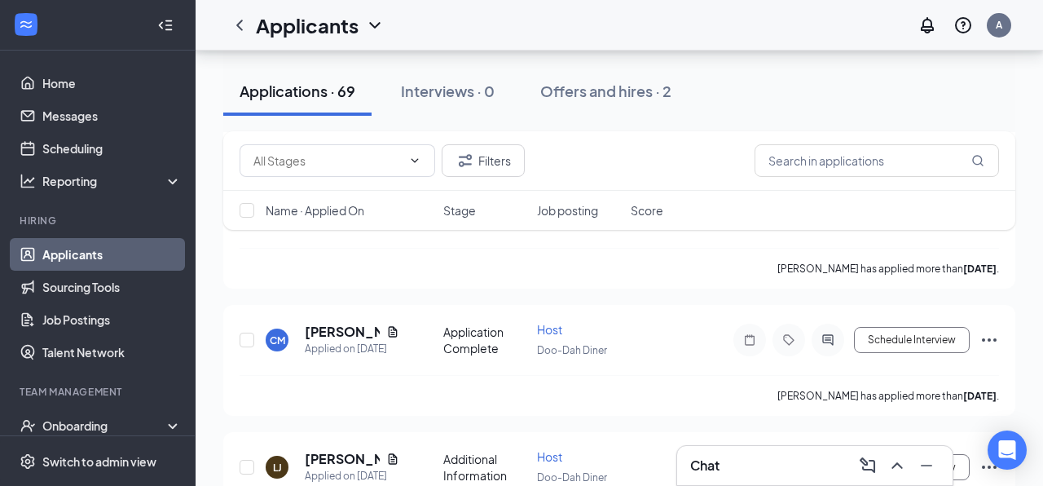
click at [478, 25] on div "Applicants A" at bounding box center [620, 25] width 848 height 51
